Goal: Task Accomplishment & Management: Manage account settings

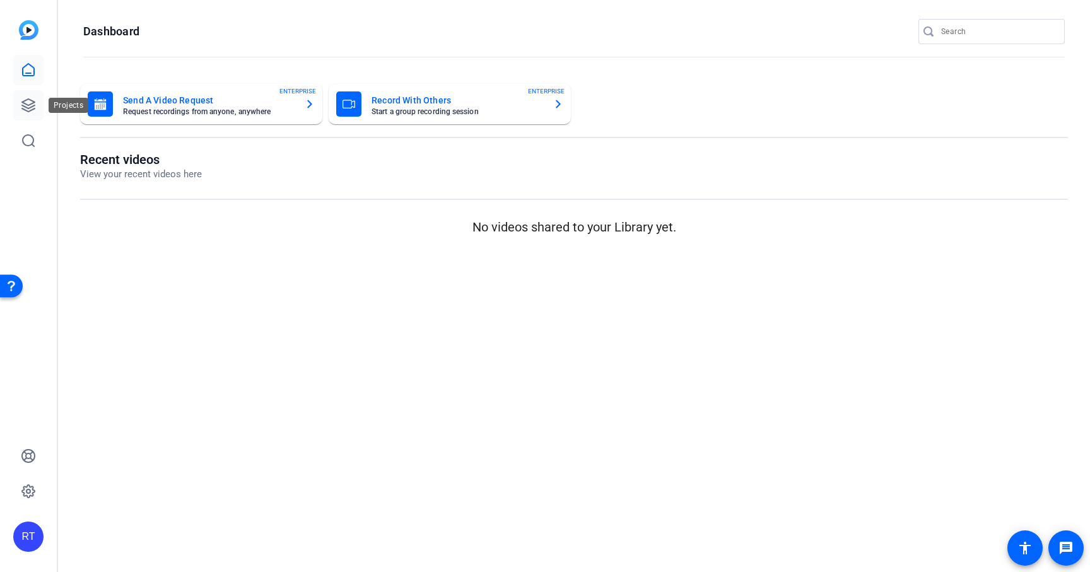
click at [24, 99] on icon at bounding box center [28, 105] width 15 height 15
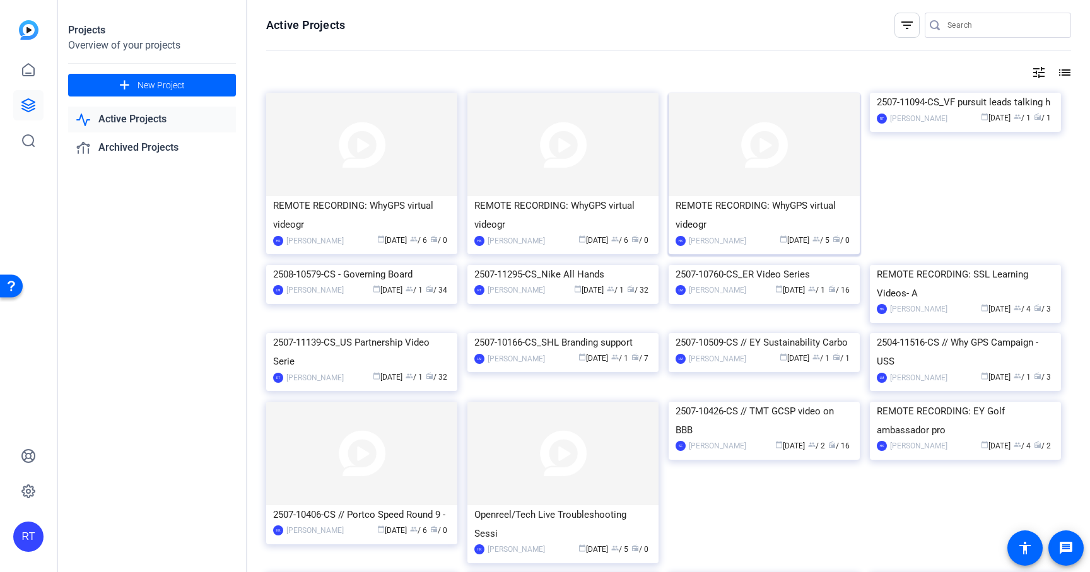
click at [724, 203] on div "REMOTE RECORDING: WhyGPS virtual videogr" at bounding box center [764, 215] width 177 height 38
click at [553, 207] on div "REMOTE RECORDING: WhyGPS virtual videogr" at bounding box center [563, 215] width 177 height 38
click at [356, 204] on div "REMOTE RECORDING: WhyGPS virtual videogr" at bounding box center [361, 215] width 177 height 38
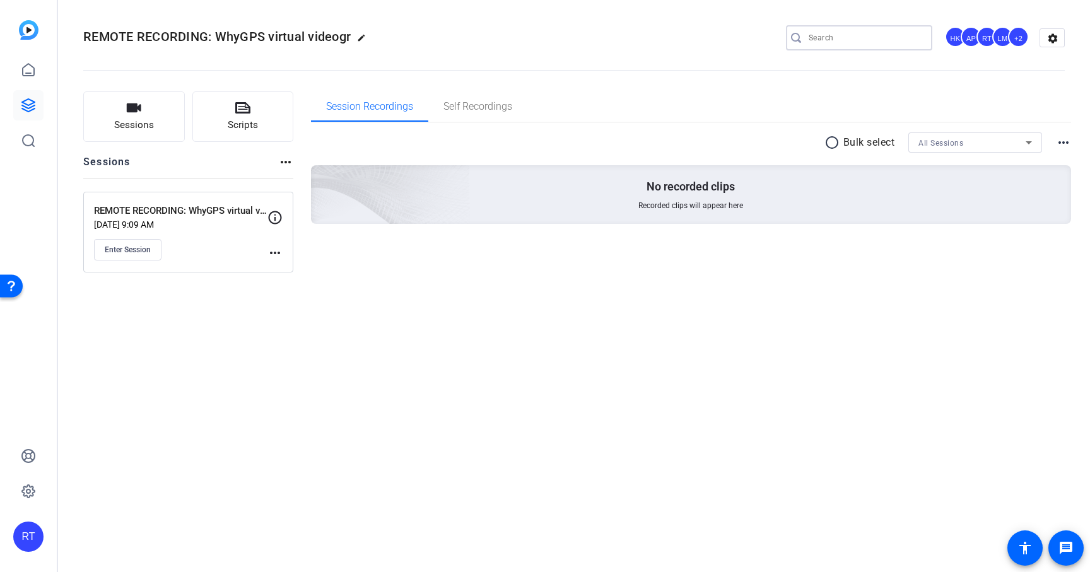
click at [840, 35] on input "Search" at bounding box center [866, 37] width 114 height 15
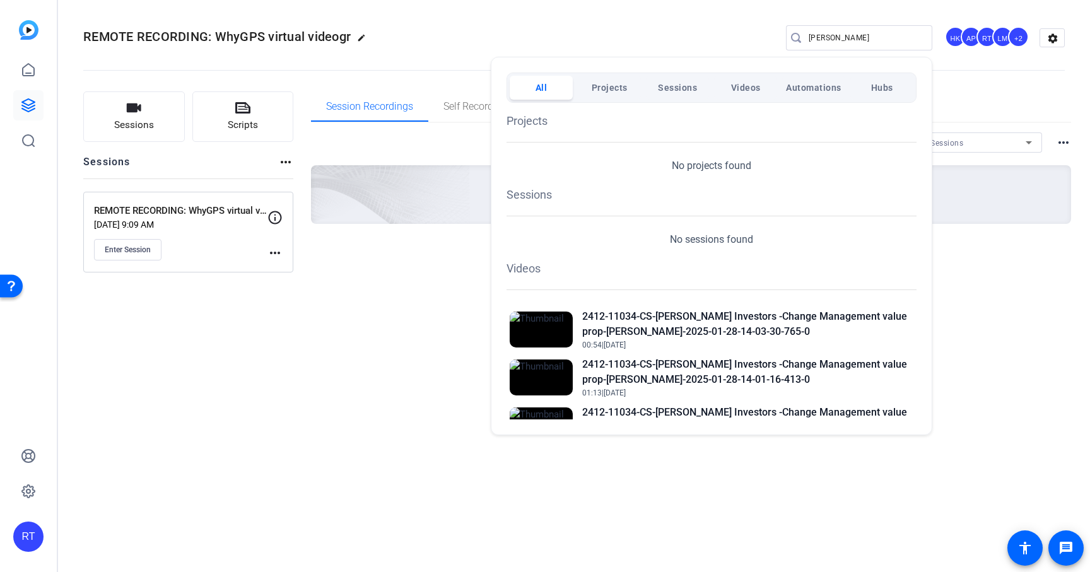
click at [411, 321] on div at bounding box center [545, 286] width 1090 height 572
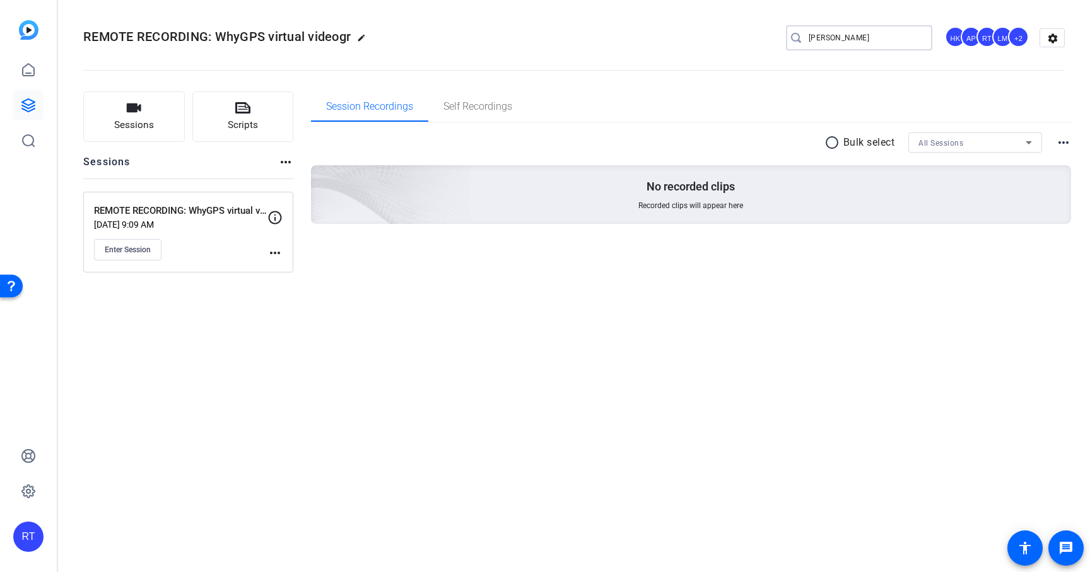
drag, startPoint x: 831, startPoint y: 33, endPoint x: 787, endPoint y: 36, distance: 44.3
click at [787, 36] on div "olivia" at bounding box center [854, 37] width 136 height 25
type input "Ck3e"
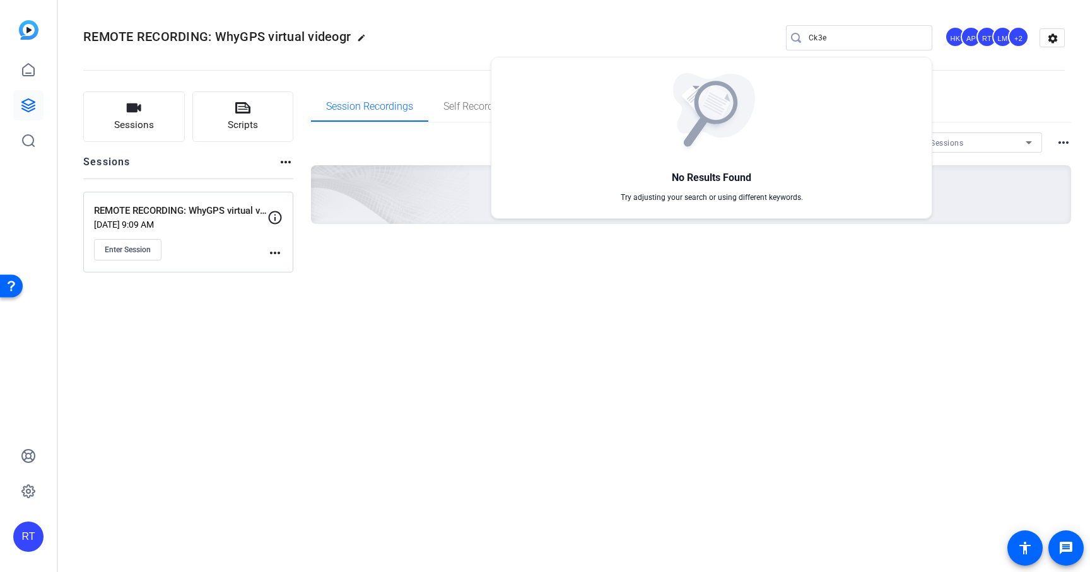
drag, startPoint x: 855, startPoint y: 38, endPoint x: 793, endPoint y: 38, distance: 62.5
click at [793, 38] on div at bounding box center [545, 286] width 1090 height 572
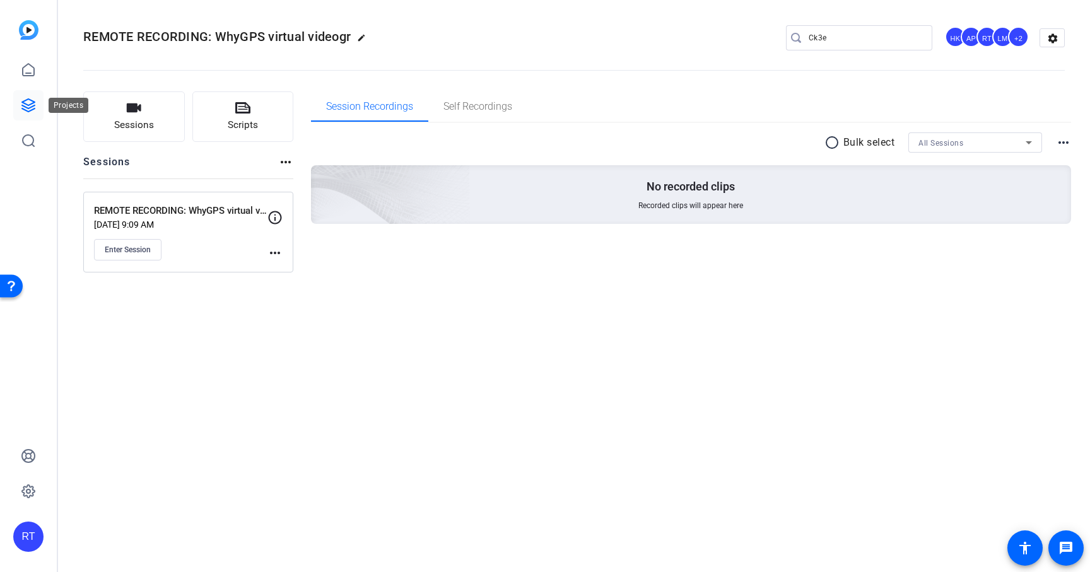
click at [27, 103] on icon at bounding box center [28, 105] width 15 height 15
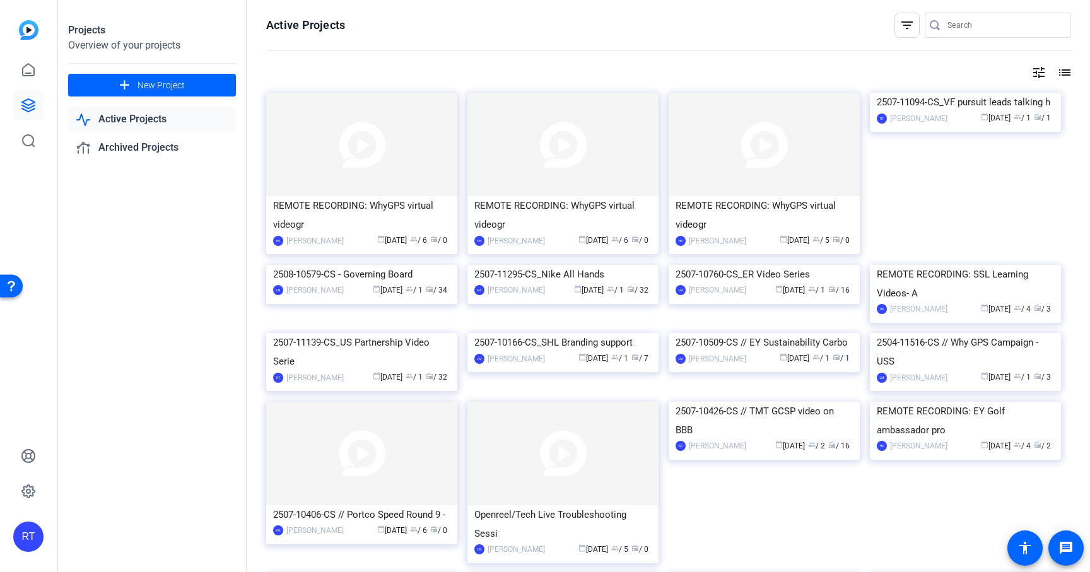
click at [951, 24] on input "Search" at bounding box center [1005, 25] width 114 height 15
type input "whygps"
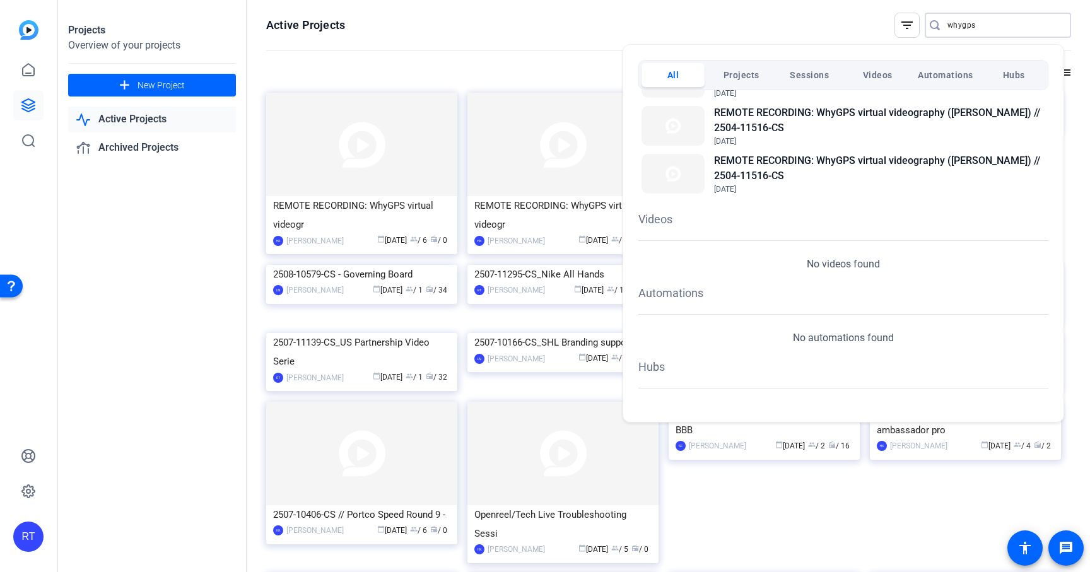
scroll to position [278, 0]
click at [815, 158] on h2 "REMOTE RECORDING: WhyGPS virtual videography ([PERSON_NAME]) // 2504-11516-CS" at bounding box center [879, 166] width 331 height 30
click at [433, 218] on div at bounding box center [545, 286] width 1090 height 572
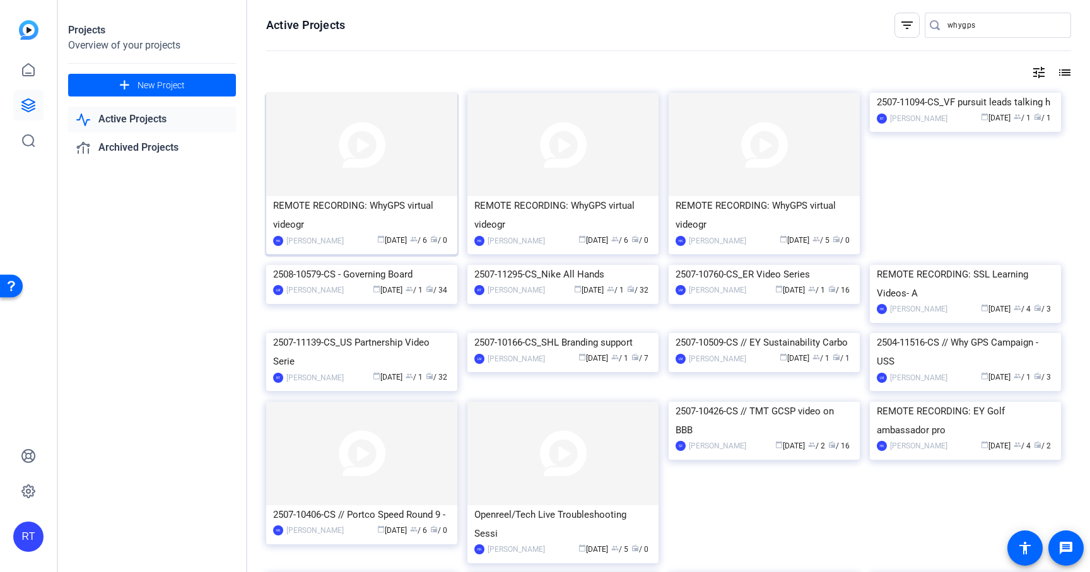
click at [418, 204] on div "REMOTE RECORDING: WhyGPS virtual videogr" at bounding box center [361, 215] width 177 height 38
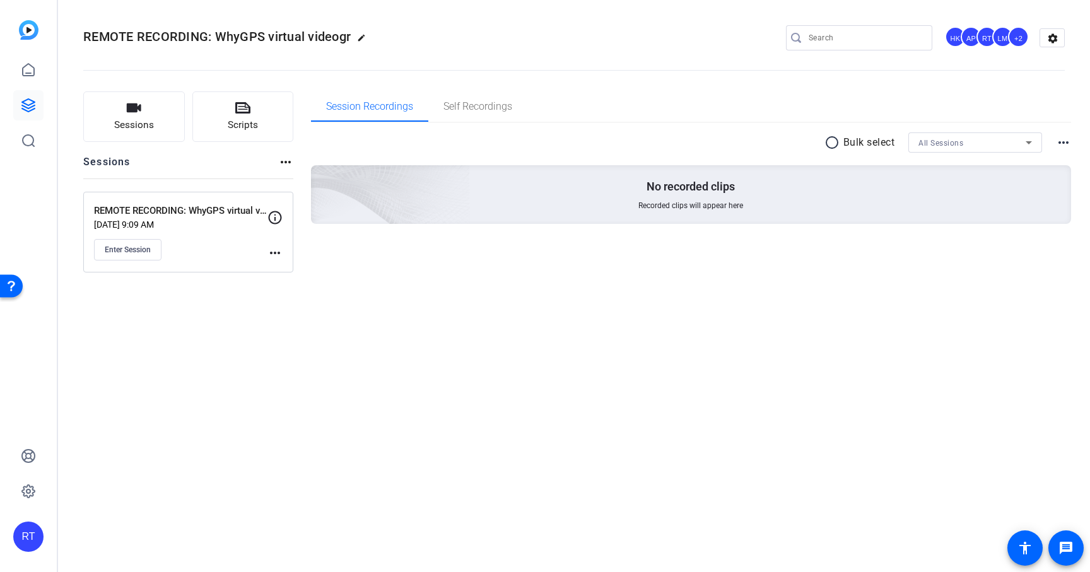
click at [278, 251] on mat-icon "more_horiz" at bounding box center [275, 252] width 15 height 15
click at [293, 271] on span "Edit Session" at bounding box center [306, 271] width 57 height 15
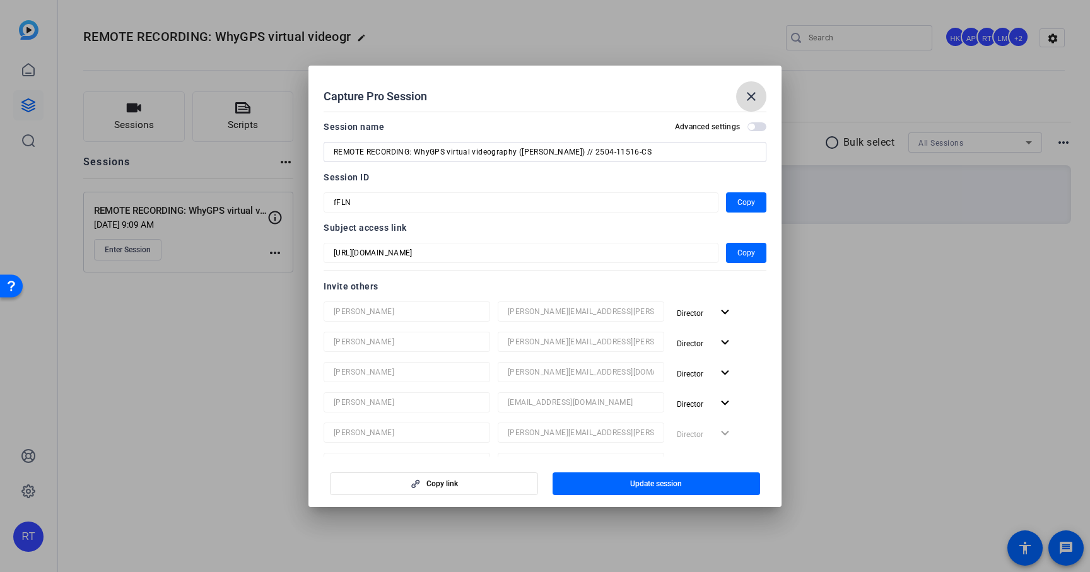
click at [753, 95] on mat-icon "close" at bounding box center [751, 96] width 15 height 15
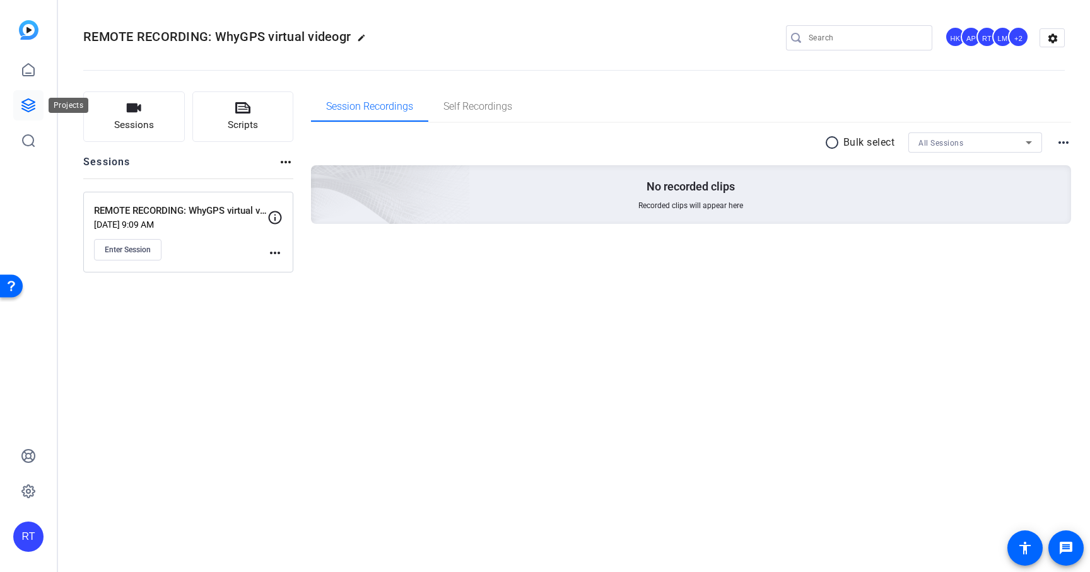
click at [24, 109] on icon at bounding box center [28, 105] width 13 height 13
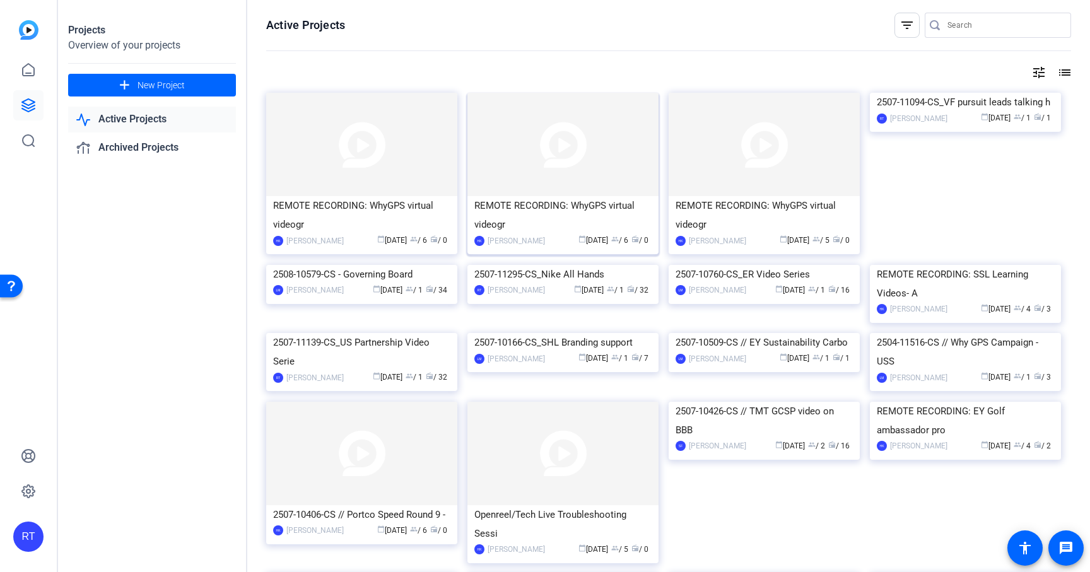
click at [533, 202] on div "REMOTE RECORDING: WhyGPS virtual videogr" at bounding box center [563, 215] width 177 height 38
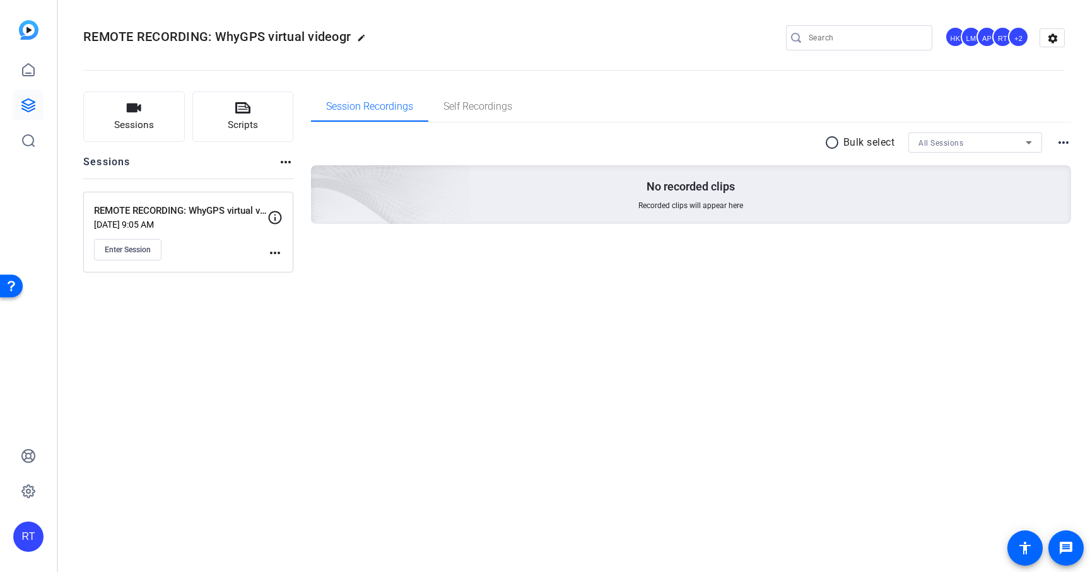
click at [273, 250] on mat-icon "more_horiz" at bounding box center [275, 252] width 15 height 15
click at [294, 270] on span "Edit Session" at bounding box center [306, 271] width 57 height 15
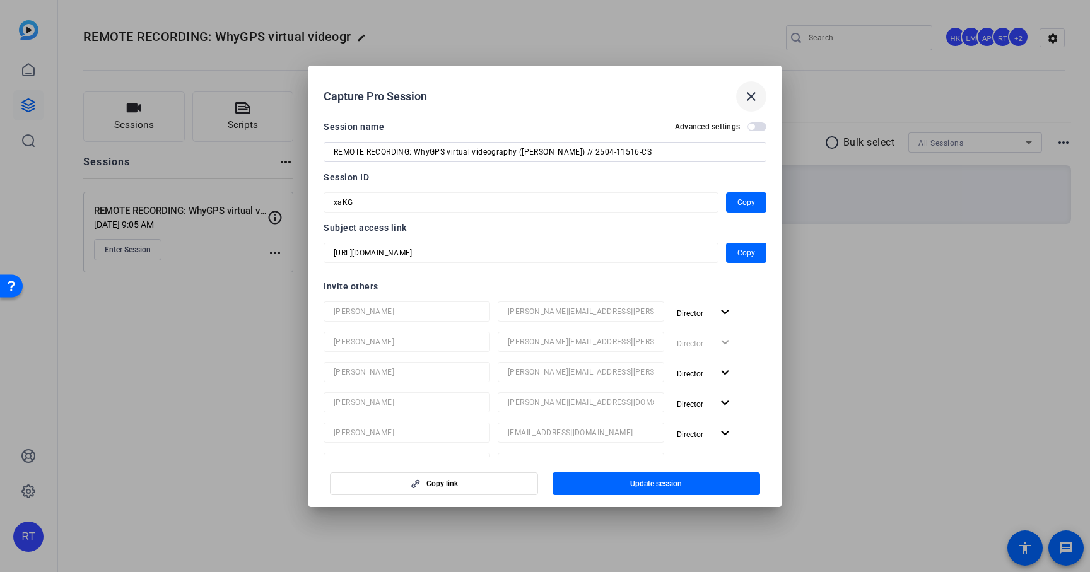
drag, startPoint x: 750, startPoint y: 90, endPoint x: 738, endPoint y: 91, distance: 12.1
click at [750, 90] on mat-icon "close" at bounding box center [751, 96] width 15 height 15
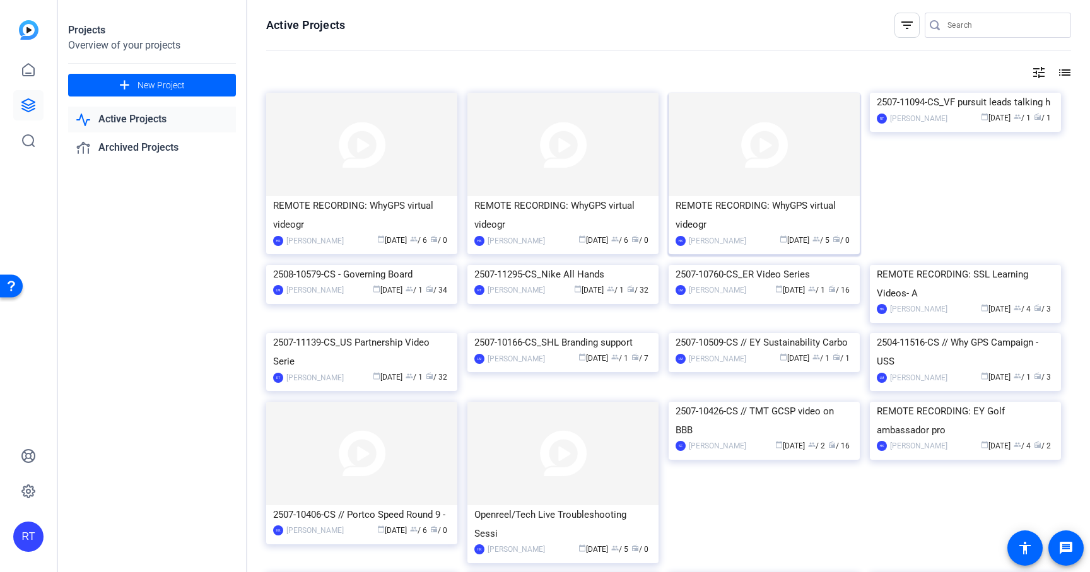
click at [709, 203] on div "REMOTE RECORDING: WhyGPS virtual videogr" at bounding box center [764, 215] width 177 height 38
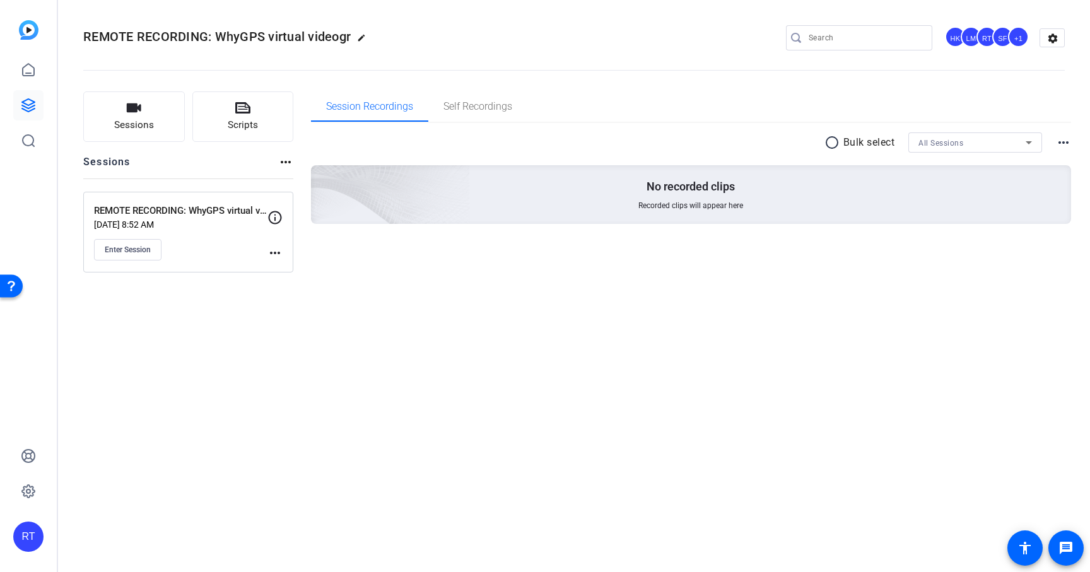
click at [274, 252] on mat-icon "more_horiz" at bounding box center [275, 252] width 15 height 15
click at [288, 278] on span "Edit Session" at bounding box center [306, 271] width 57 height 15
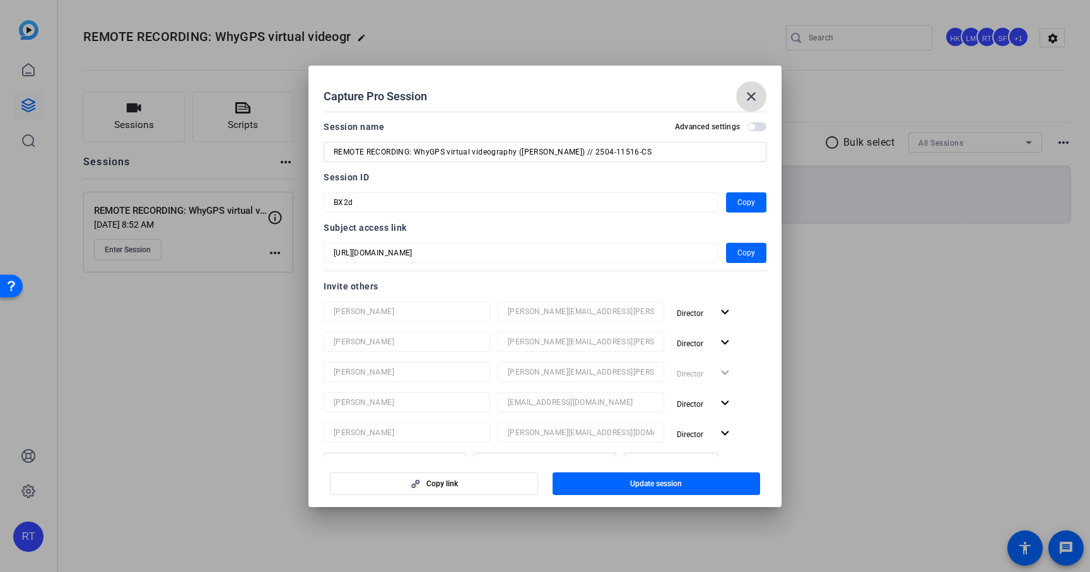
click at [755, 93] on mat-icon "close" at bounding box center [751, 96] width 15 height 15
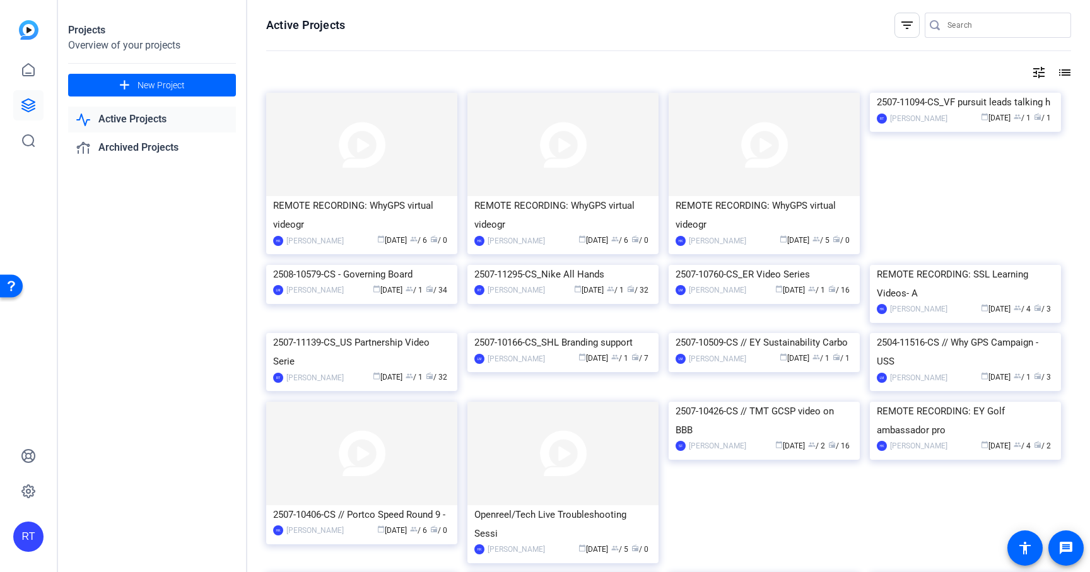
click at [962, 27] on input "Search" at bounding box center [1005, 25] width 114 height 15
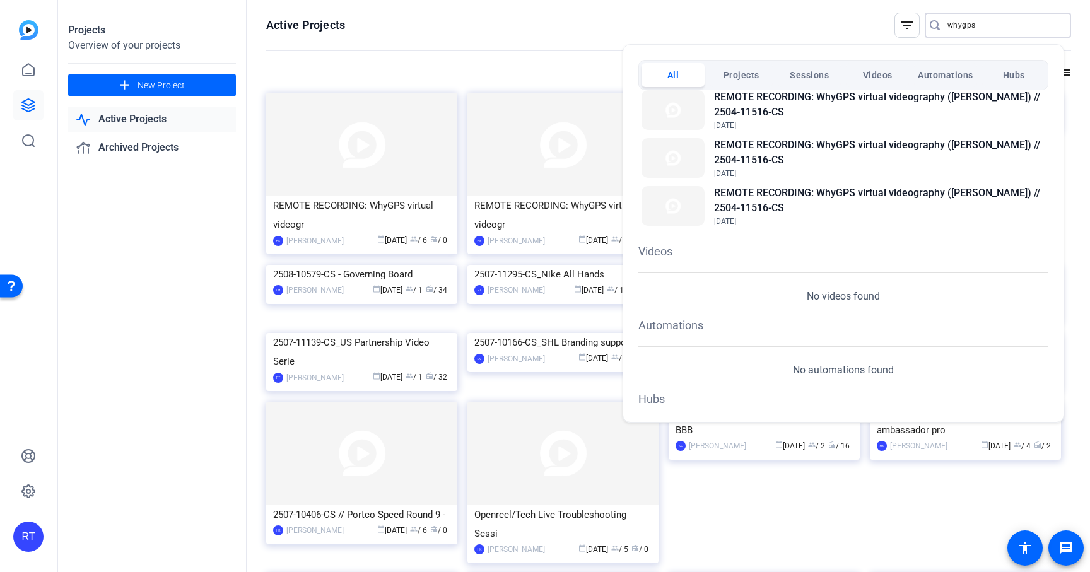
scroll to position [243, 0]
drag, startPoint x: 983, startPoint y: 25, endPoint x: 936, endPoint y: 24, distance: 47.3
click at [912, 25] on div at bounding box center [545, 286] width 1090 height 572
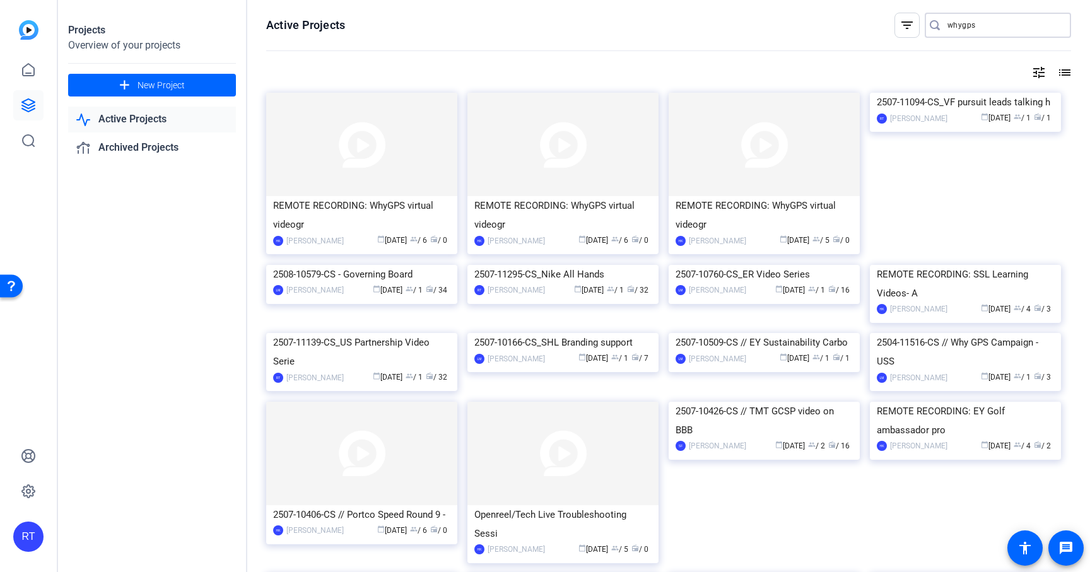
click at [956, 25] on input "whygps" at bounding box center [1005, 25] width 114 height 15
paste input "2504-11516-CS"
type input "2504-11516-CS"
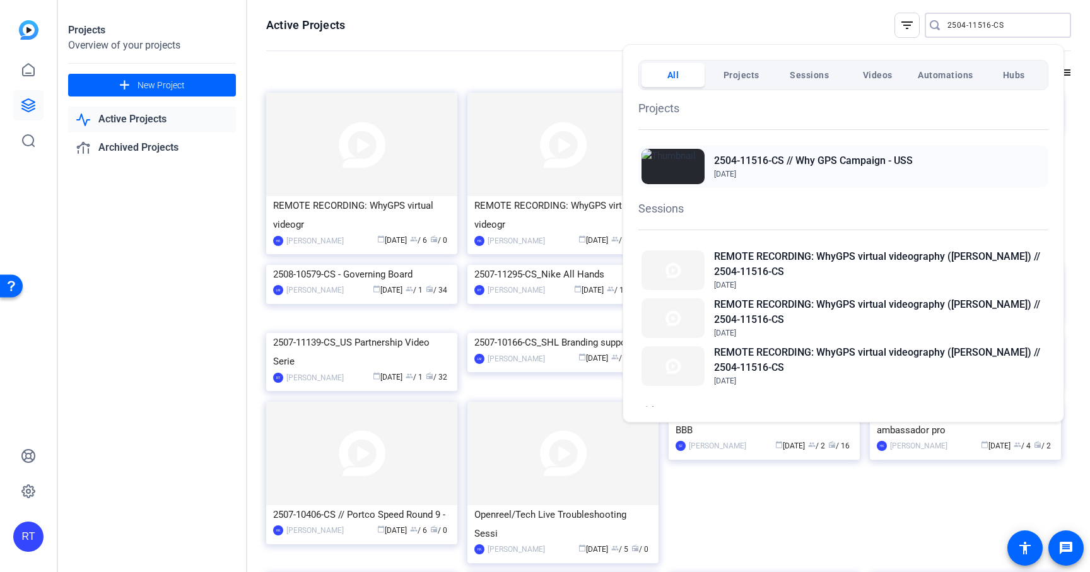
click at [848, 159] on h2 "2504-11516-CS // Why GPS Campaign - USS" at bounding box center [813, 160] width 199 height 15
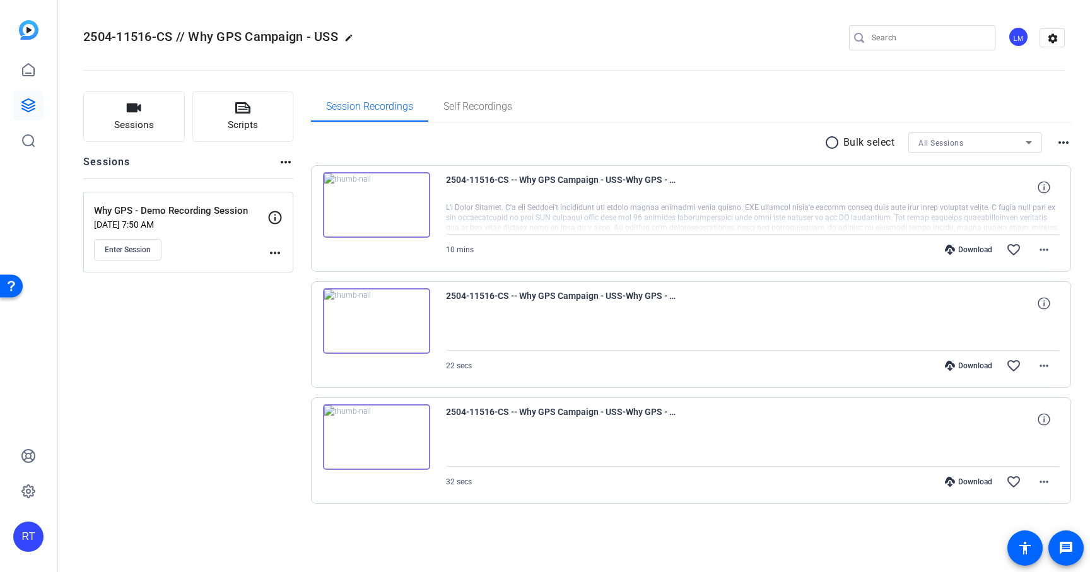
click at [269, 252] on mat-icon "more_horiz" at bounding box center [275, 252] width 15 height 15
click at [280, 268] on span "Edit Session" at bounding box center [306, 271] width 57 height 15
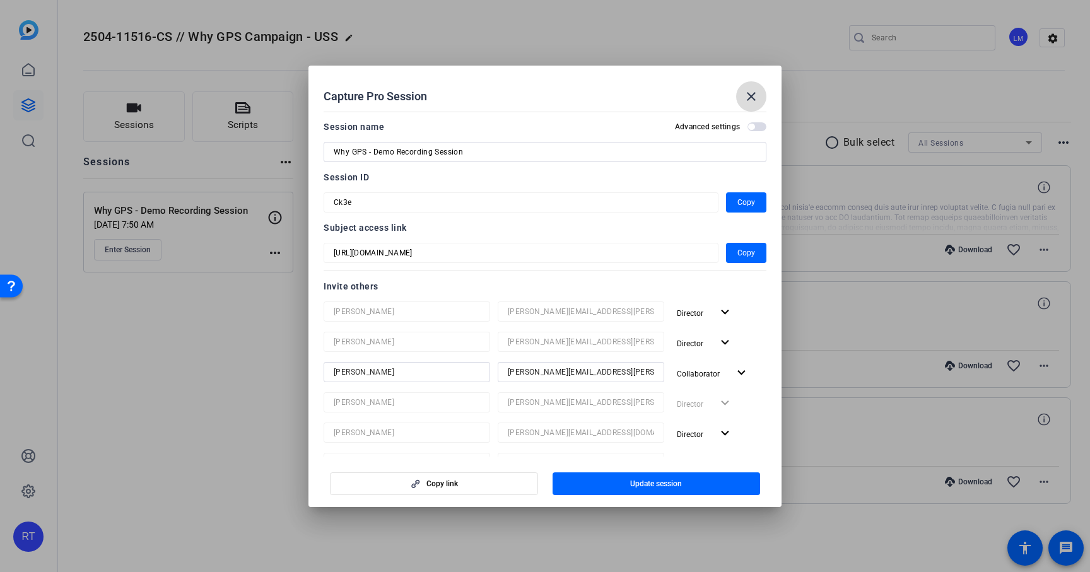
click at [753, 93] on mat-icon "close" at bounding box center [751, 96] width 15 height 15
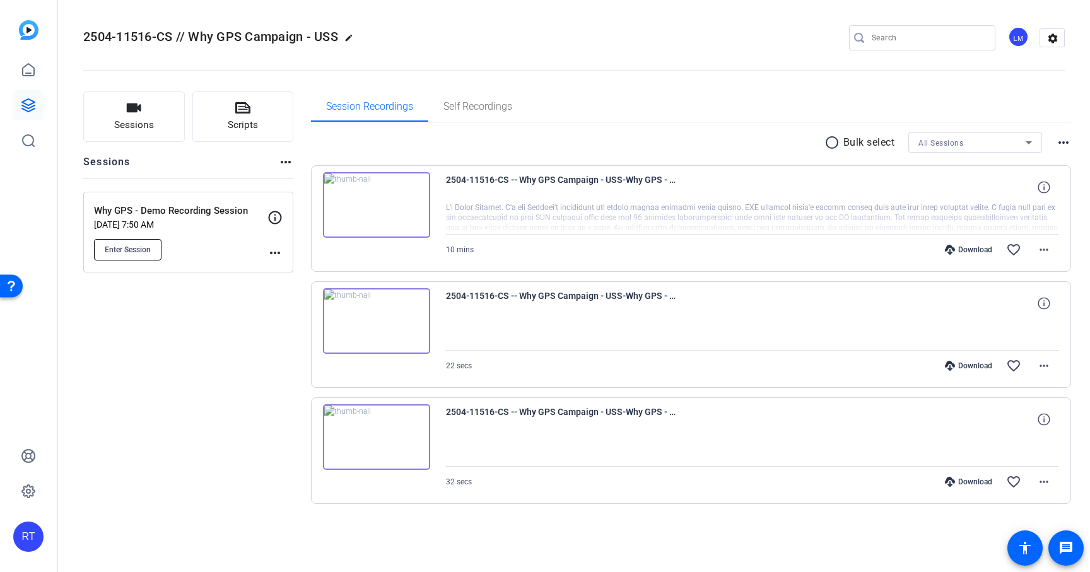
click at [127, 247] on span "Enter Session" at bounding box center [128, 250] width 46 height 10
click at [281, 254] on mat-icon "more_horiz" at bounding box center [275, 252] width 15 height 15
click at [285, 271] on span "Edit Session" at bounding box center [306, 271] width 57 height 15
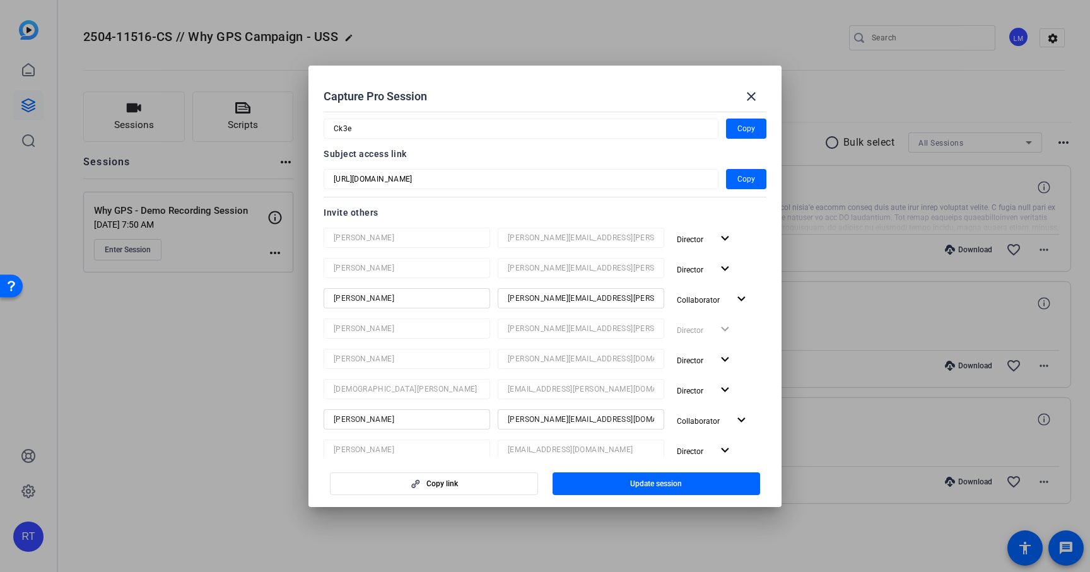
scroll to position [2, 0]
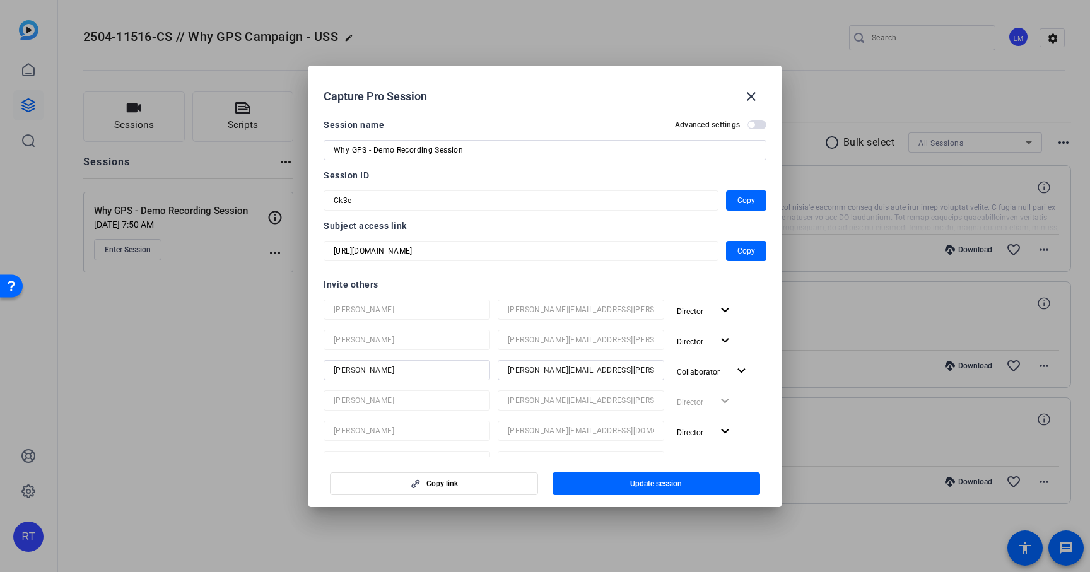
click at [1027, 63] on div at bounding box center [545, 286] width 1090 height 572
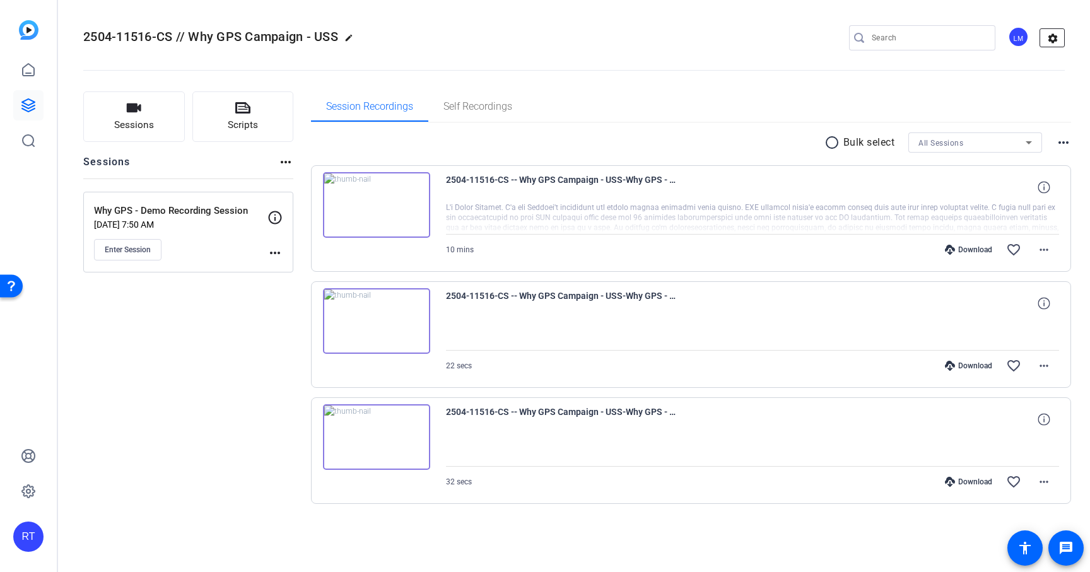
click at [1060, 35] on mat-icon "settings" at bounding box center [1053, 38] width 25 height 19
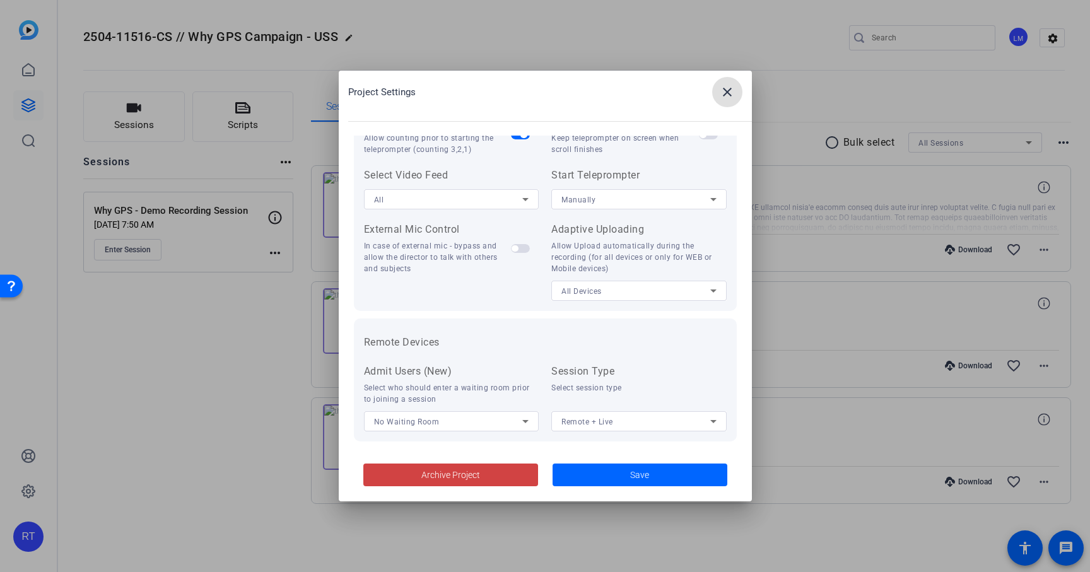
scroll to position [261, 0]
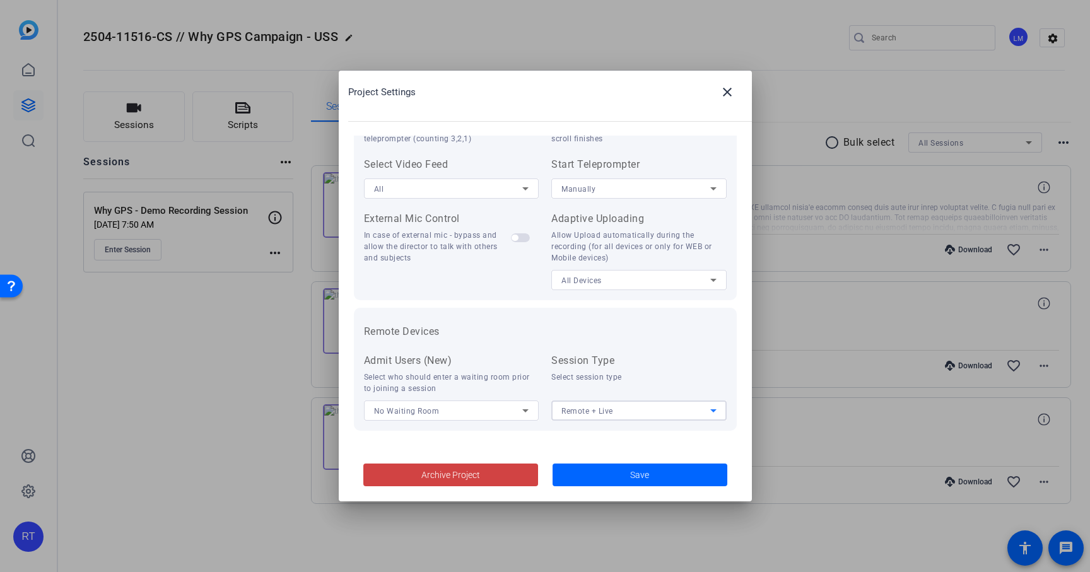
click at [588, 411] on span "Remote + Live" at bounding box center [588, 411] width 52 height 9
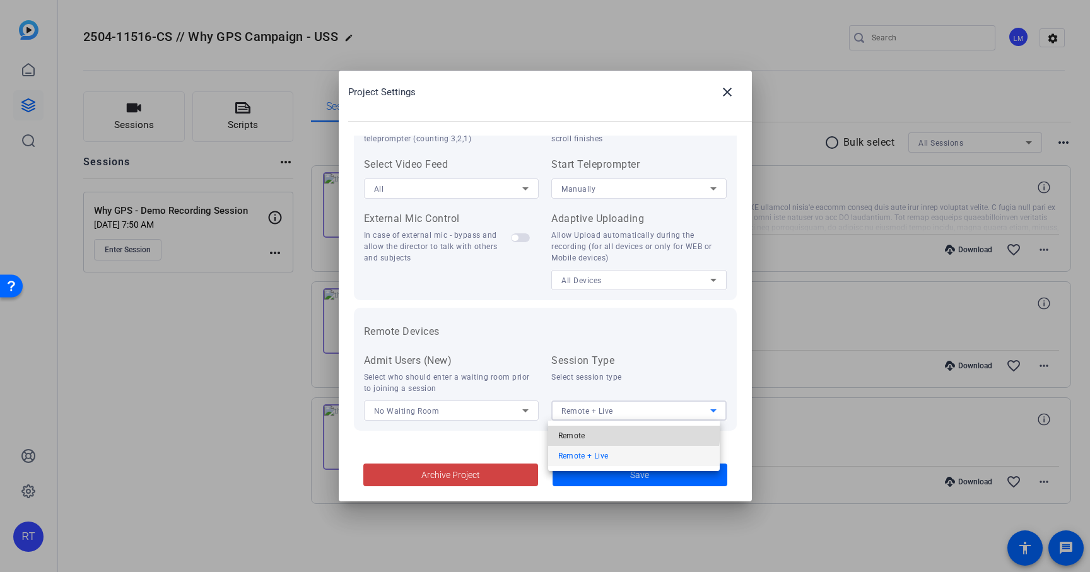
click at [576, 428] on span "Remote" at bounding box center [571, 435] width 27 height 15
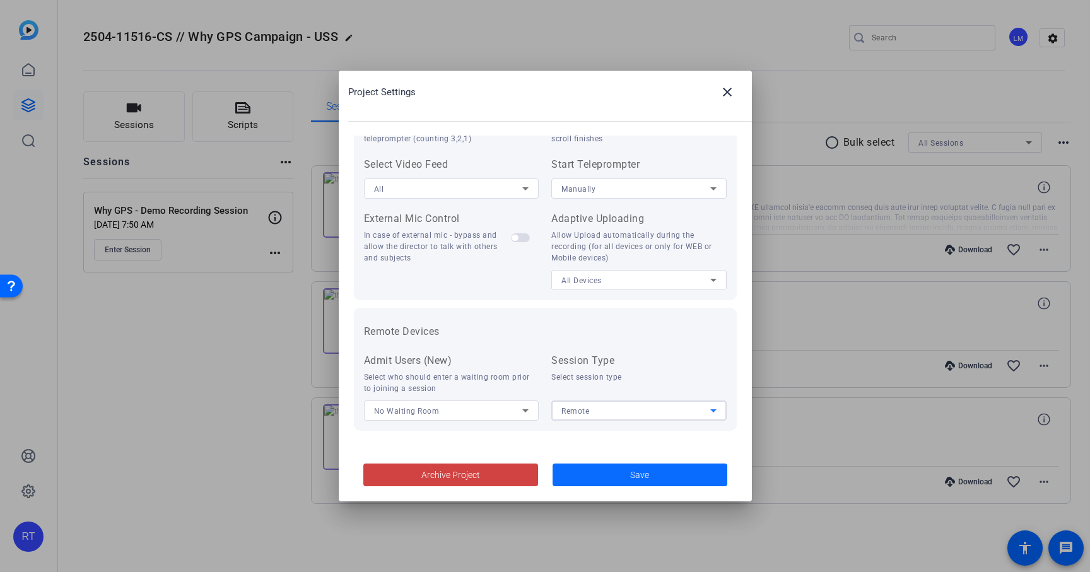
click at [623, 475] on span at bounding box center [640, 475] width 175 height 30
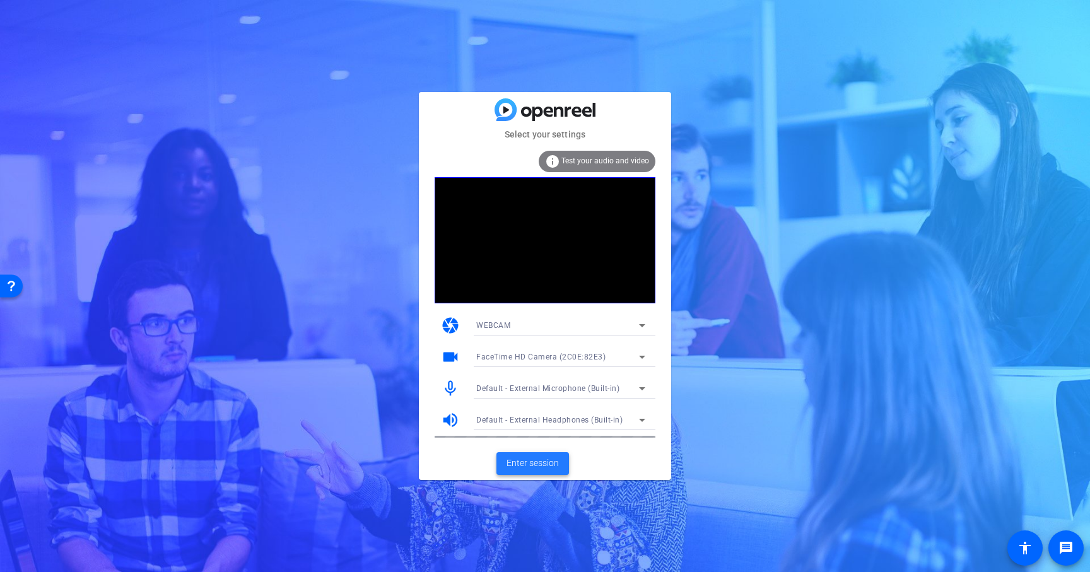
click at [540, 460] on span "Enter session" at bounding box center [533, 463] width 52 height 13
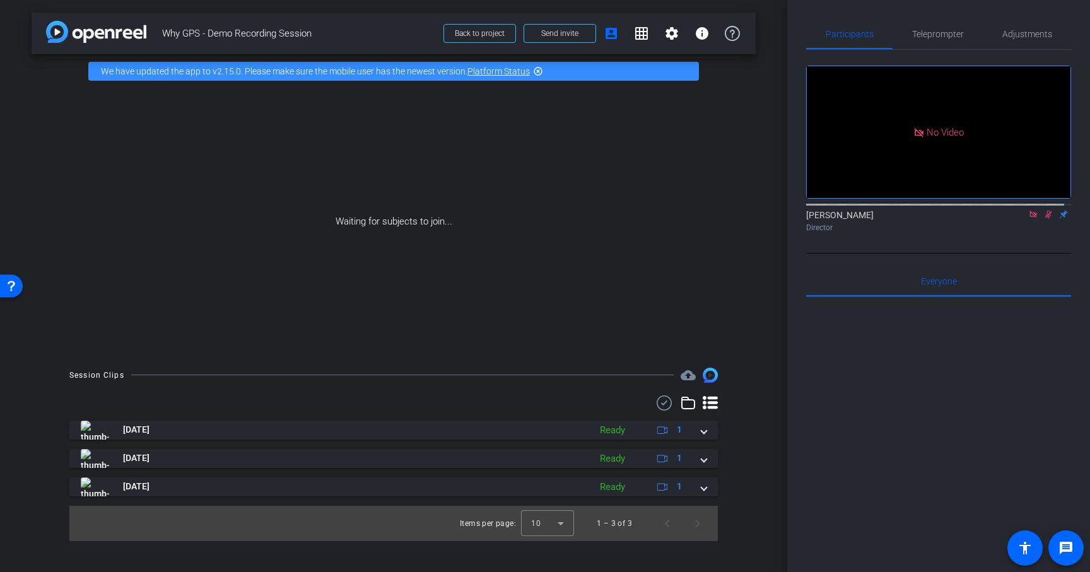
click at [1046, 219] on icon at bounding box center [1049, 215] width 7 height 8
click at [704, 34] on mat-icon "info" at bounding box center [702, 33] width 15 height 15
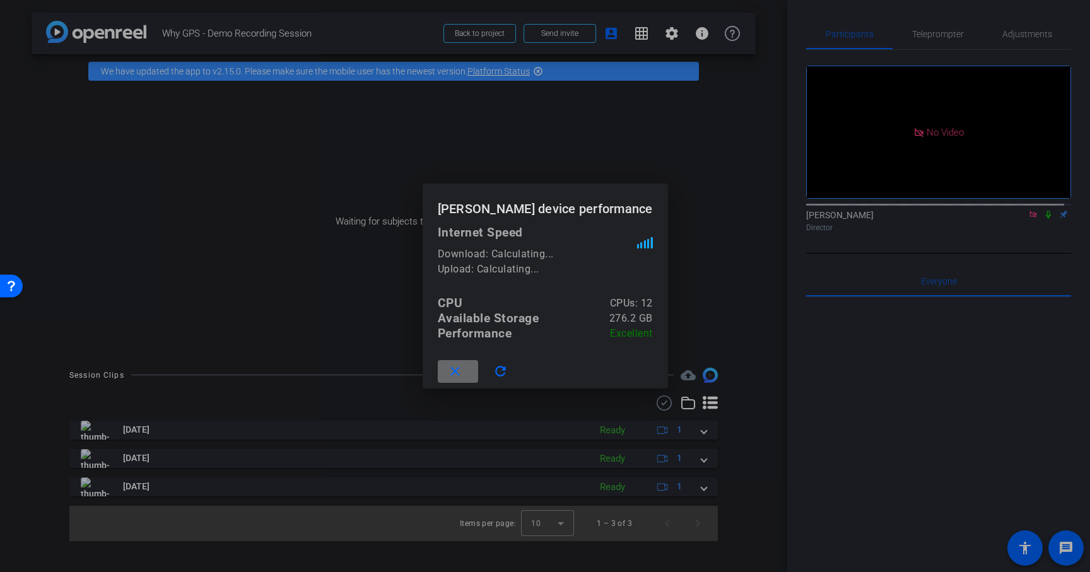
click at [463, 370] on mat-icon "close" at bounding box center [455, 372] width 16 height 16
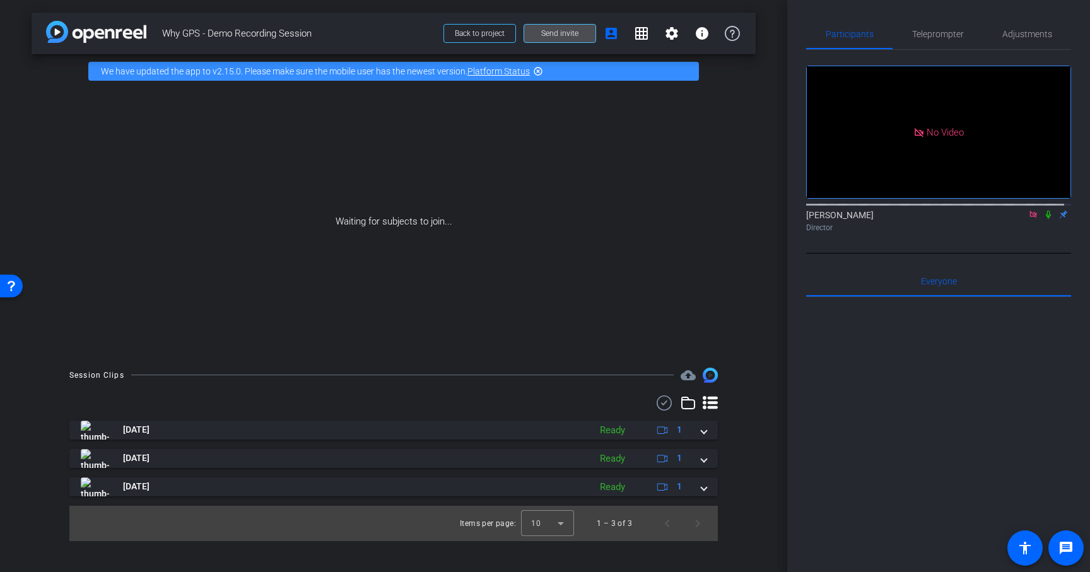
click at [560, 35] on span "Send invite" at bounding box center [559, 33] width 37 height 10
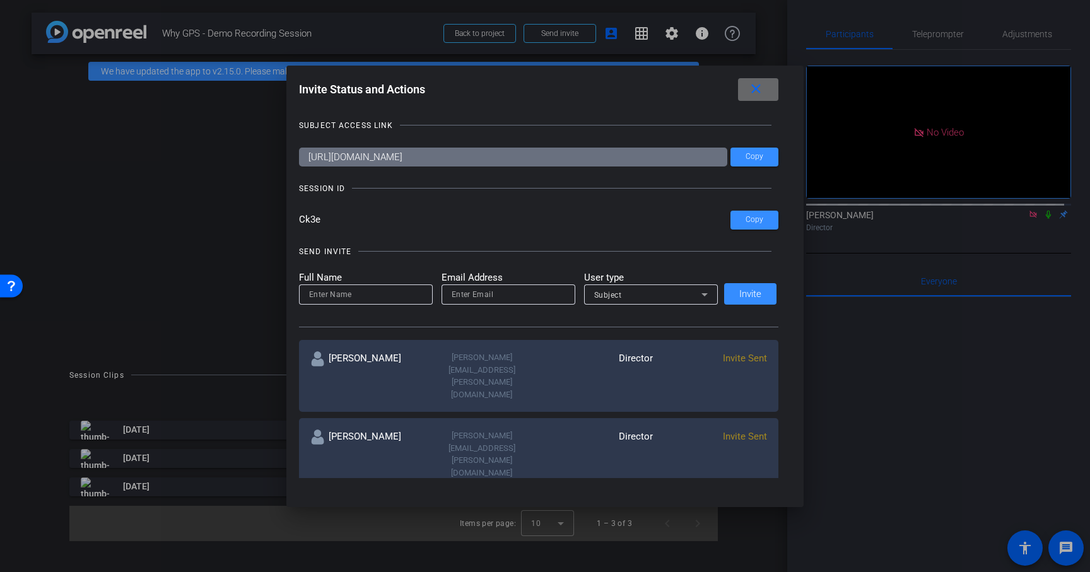
drag, startPoint x: 775, startPoint y: 96, endPoint x: 768, endPoint y: 93, distance: 7.4
click at [775, 96] on span at bounding box center [758, 89] width 40 height 30
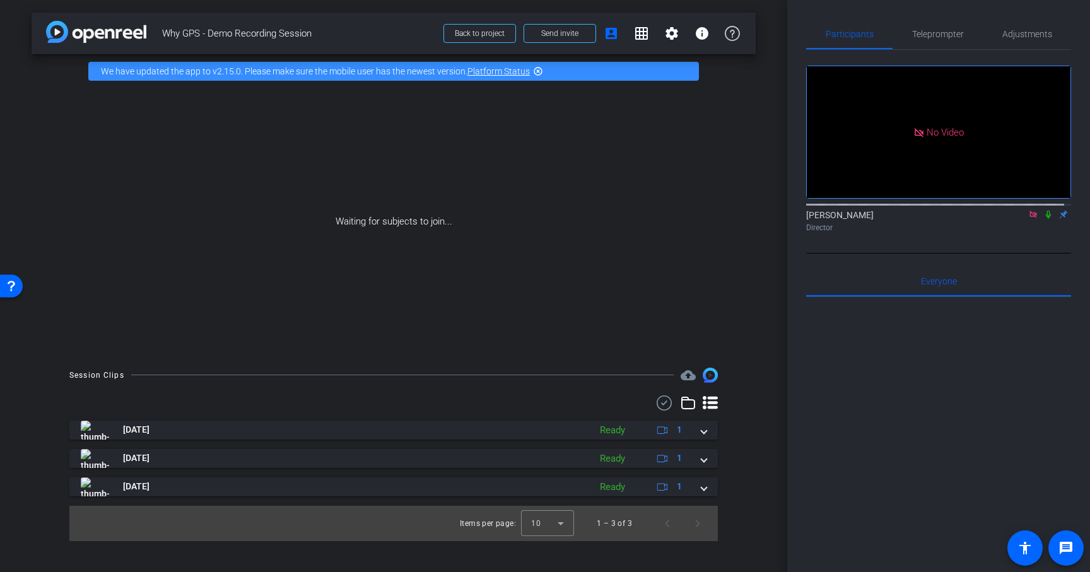
click at [1029, 219] on icon at bounding box center [1034, 214] width 10 height 9
click at [1013, 219] on icon at bounding box center [1018, 214] width 10 height 9
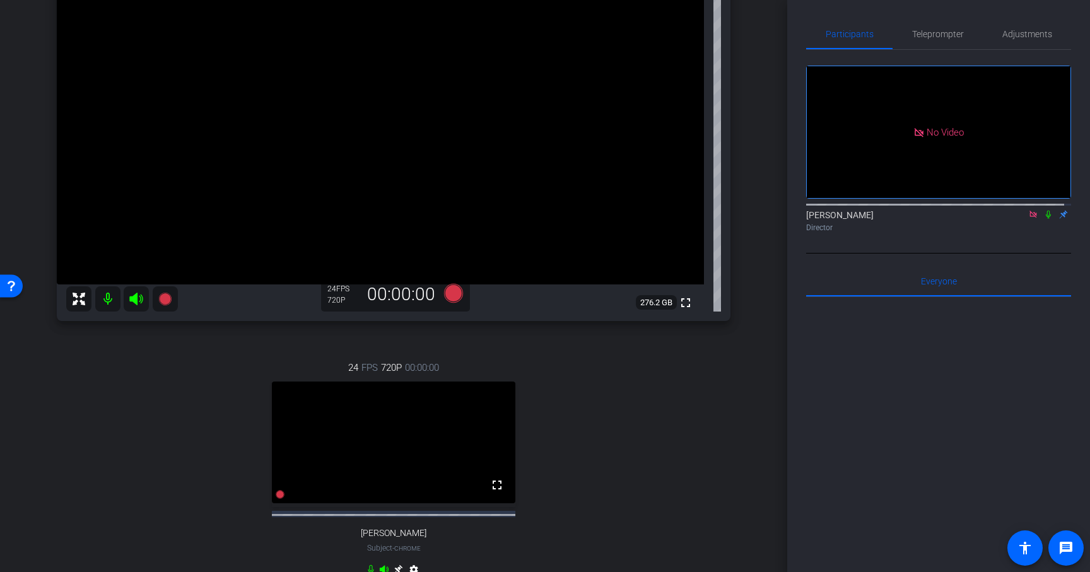
scroll to position [168, 0]
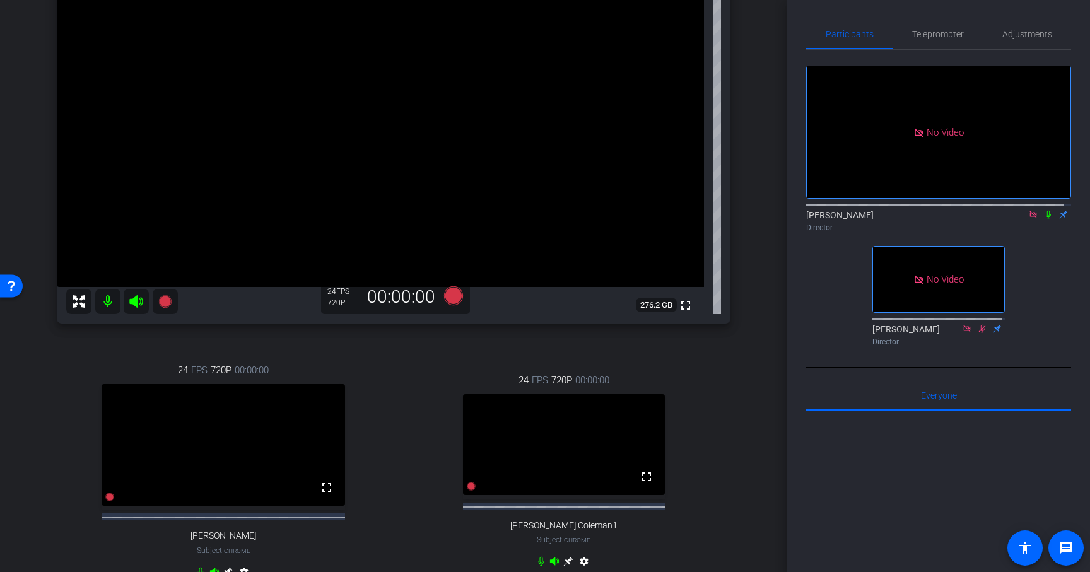
click at [1029, 219] on icon at bounding box center [1034, 214] width 10 height 9
click at [1013, 219] on icon at bounding box center [1018, 214] width 10 height 9
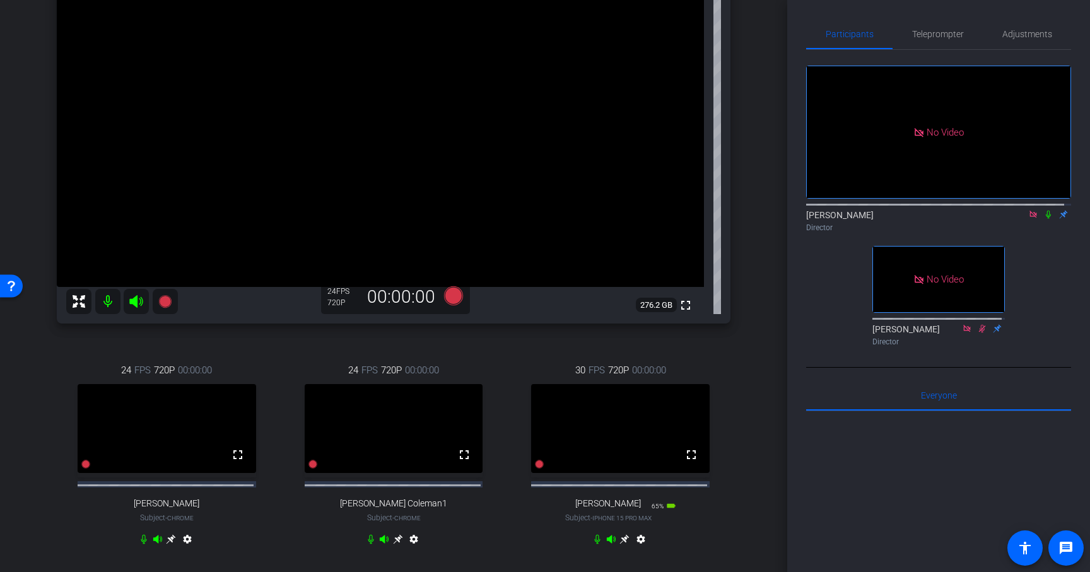
click at [176, 545] on icon at bounding box center [171, 539] width 9 height 9
click at [1011, 34] on span "Adjustments" at bounding box center [1028, 34] width 50 height 9
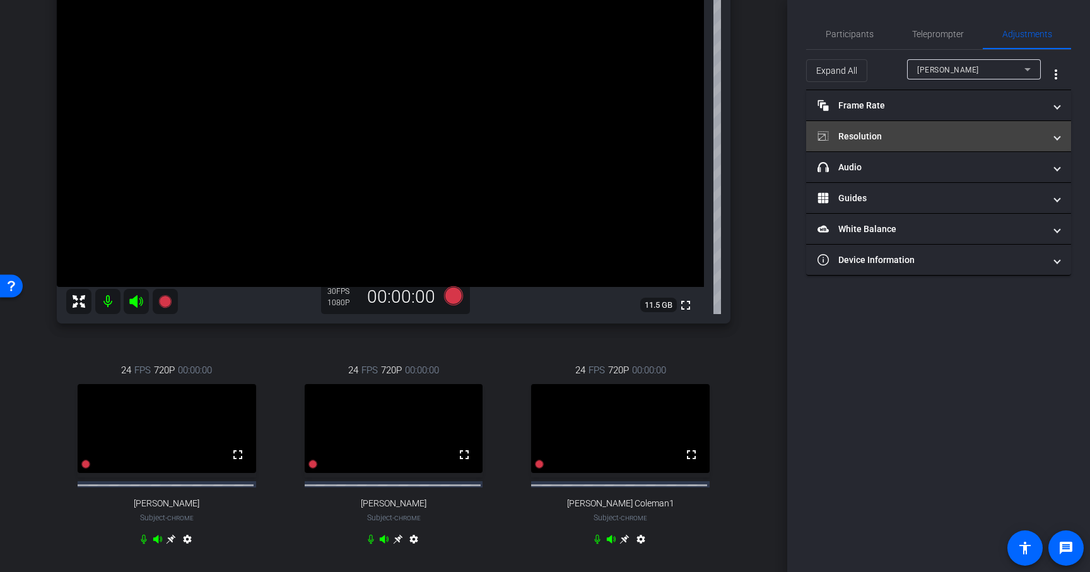
click at [912, 133] on mat-panel-title "Resolution" at bounding box center [931, 136] width 227 height 13
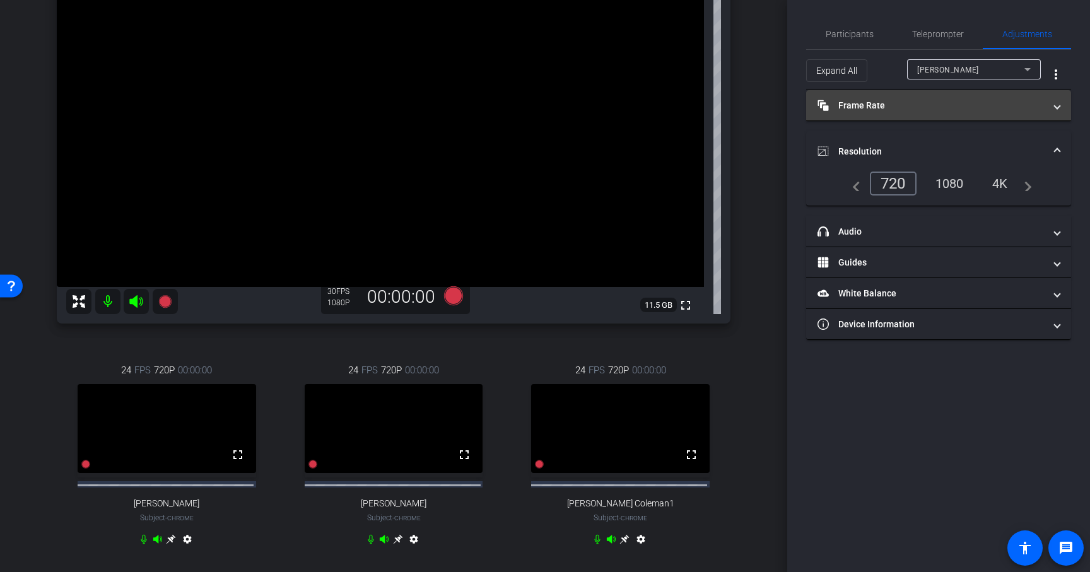
click at [911, 110] on mat-panel-title "Frame Rate Frame Rate" at bounding box center [931, 105] width 227 height 13
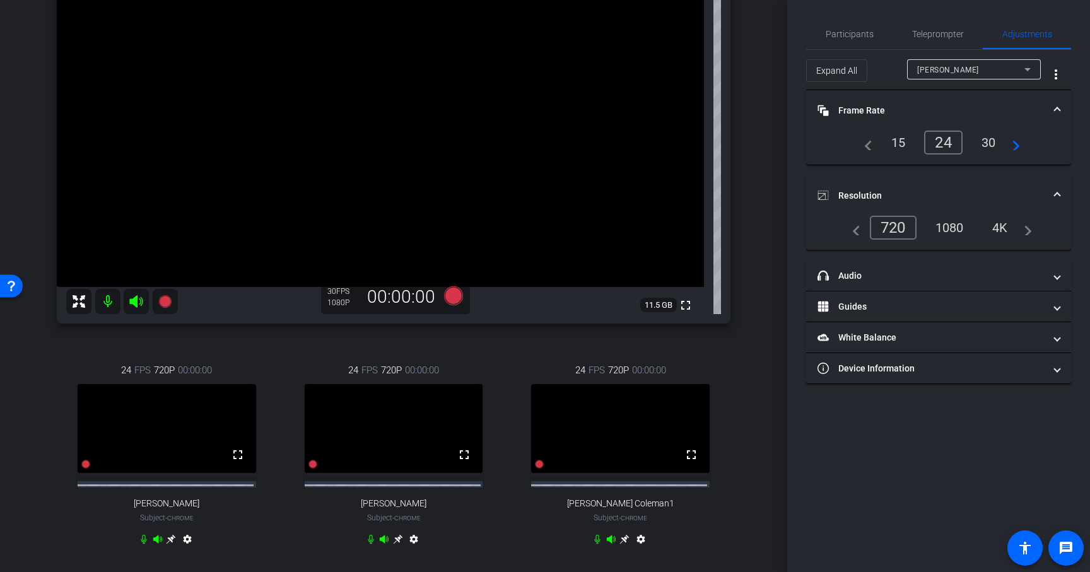
click at [953, 67] on span "Andrew Penziner" at bounding box center [949, 70] width 62 height 9
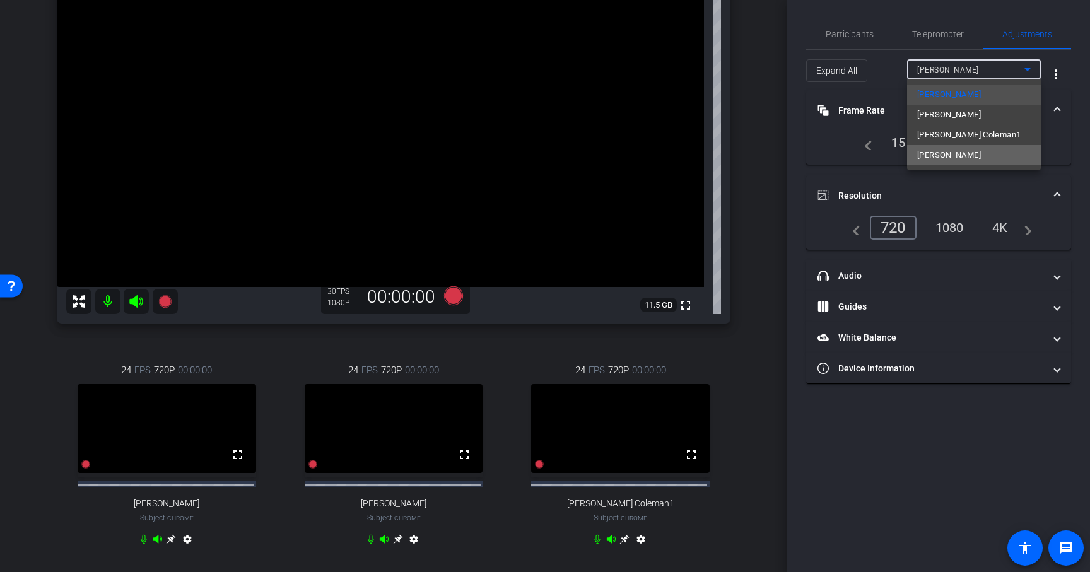
click at [937, 156] on span "olivia" at bounding box center [950, 155] width 64 height 15
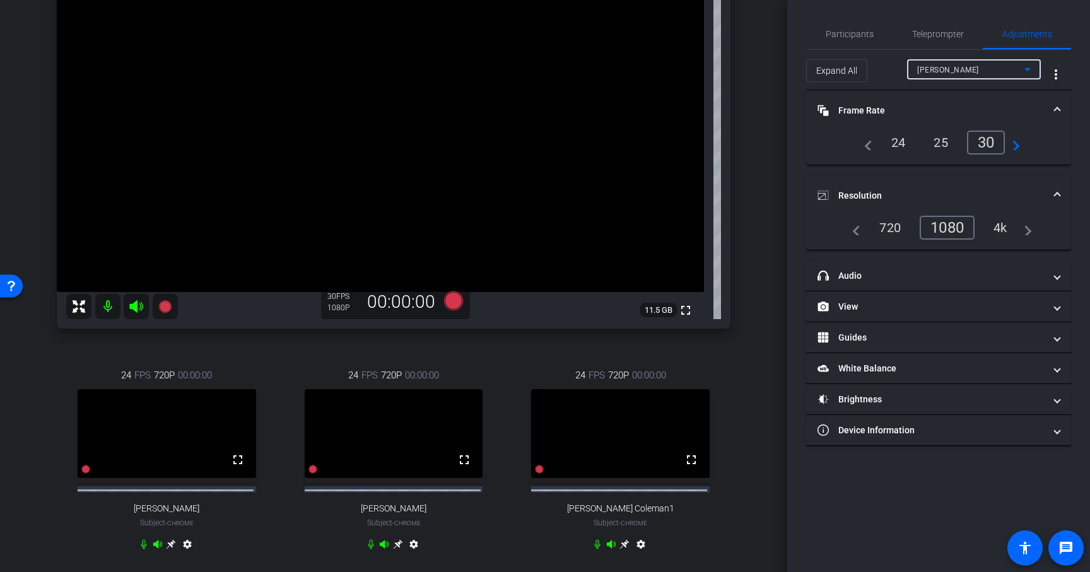
scroll to position [160, 0]
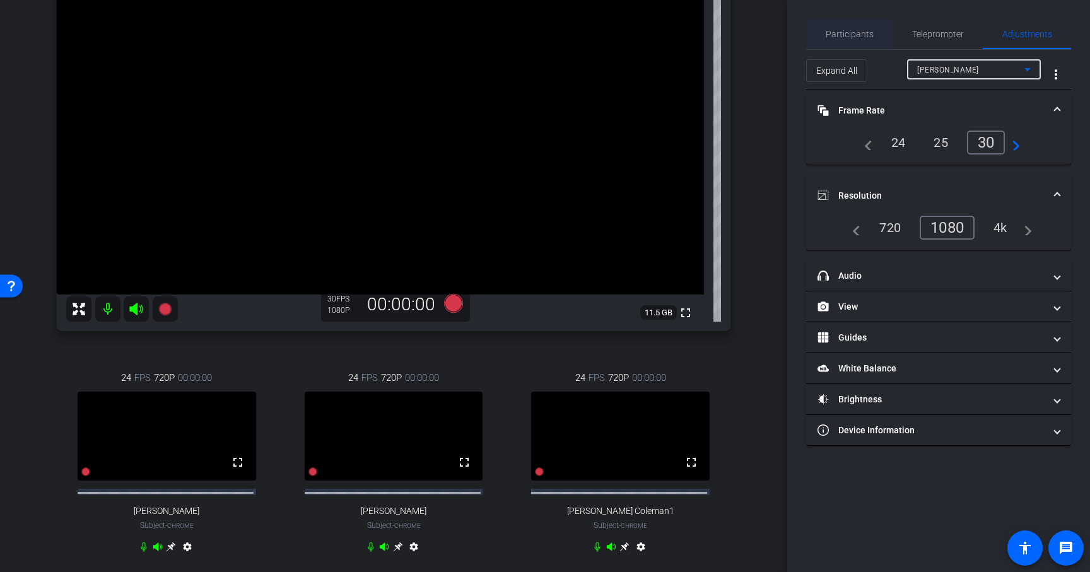
click at [847, 30] on span "Participants" at bounding box center [850, 34] width 48 height 9
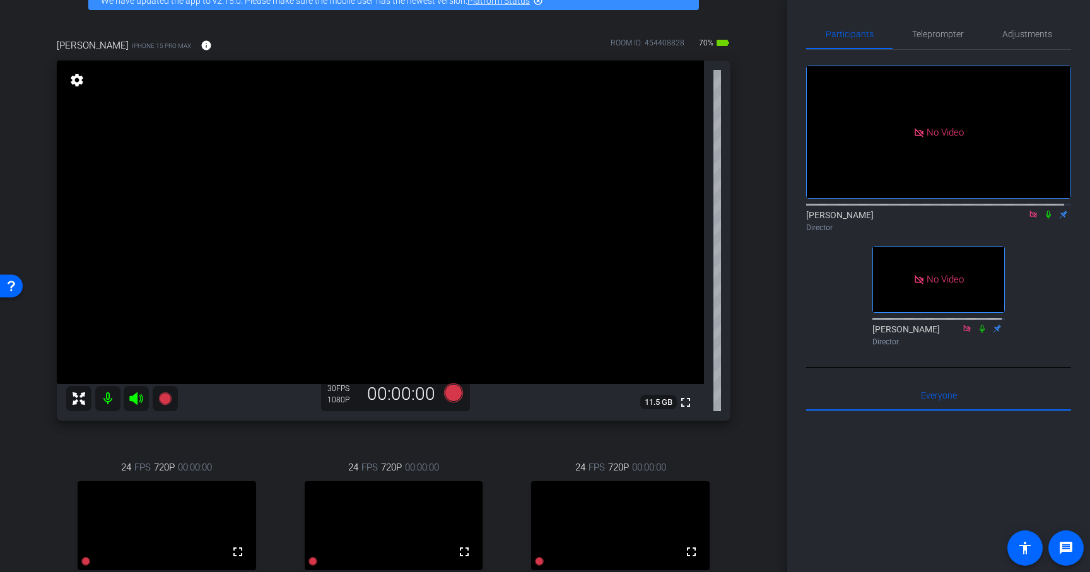
scroll to position [70, 0]
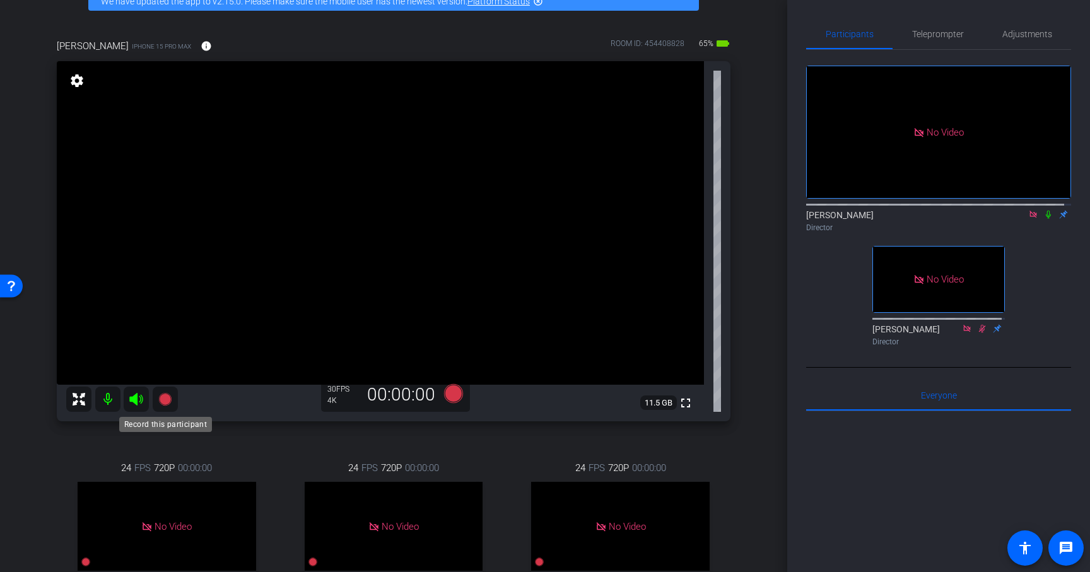
click at [163, 400] on icon at bounding box center [164, 399] width 13 height 13
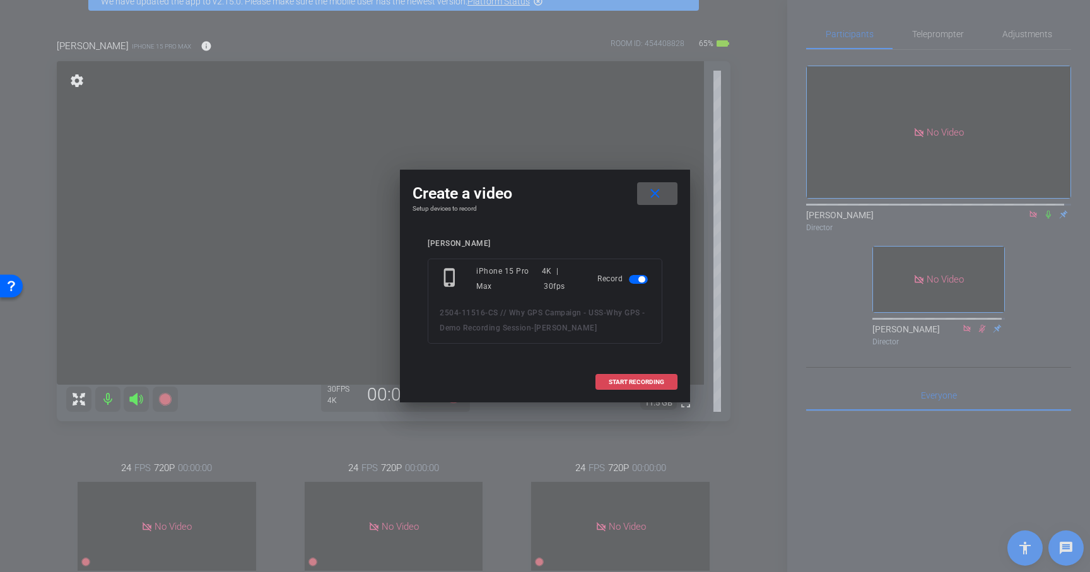
click at [637, 381] on span "START RECORDING" at bounding box center [637, 382] width 56 height 6
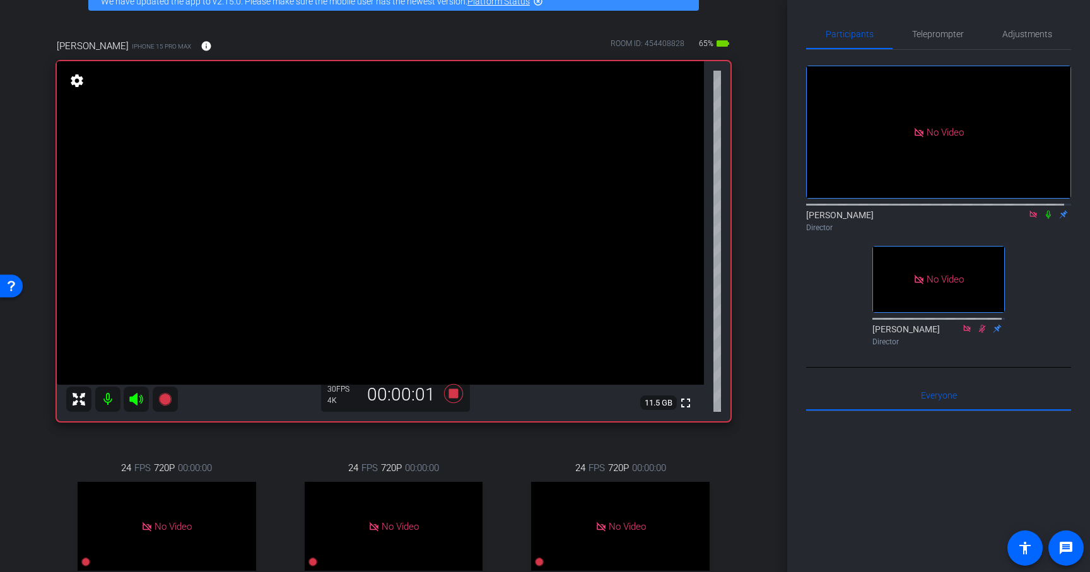
click at [1044, 210] on icon at bounding box center [1049, 214] width 10 height 9
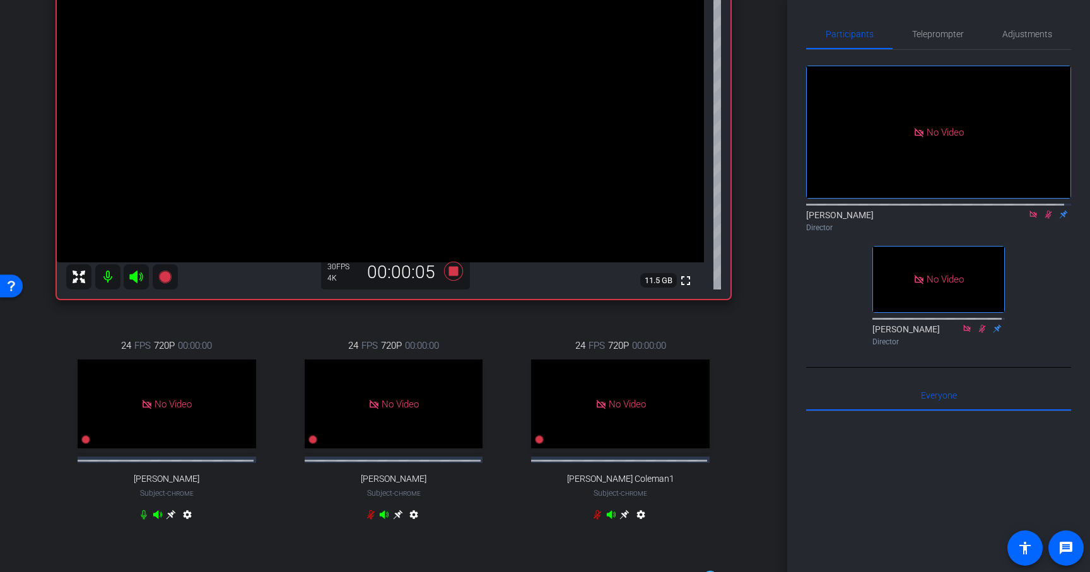
scroll to position [403, 0]
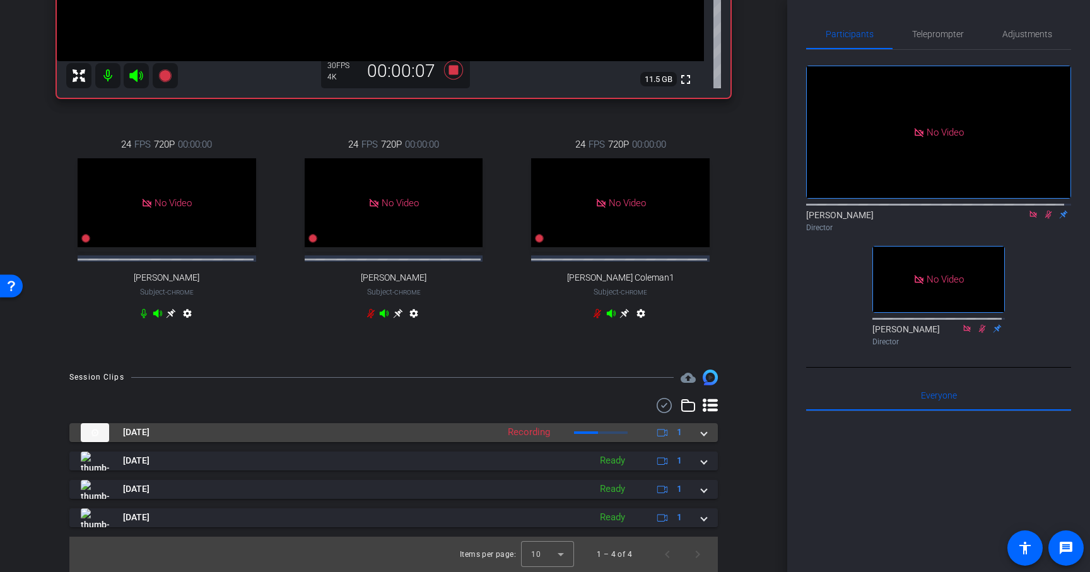
click at [702, 433] on span at bounding box center [704, 432] width 5 height 13
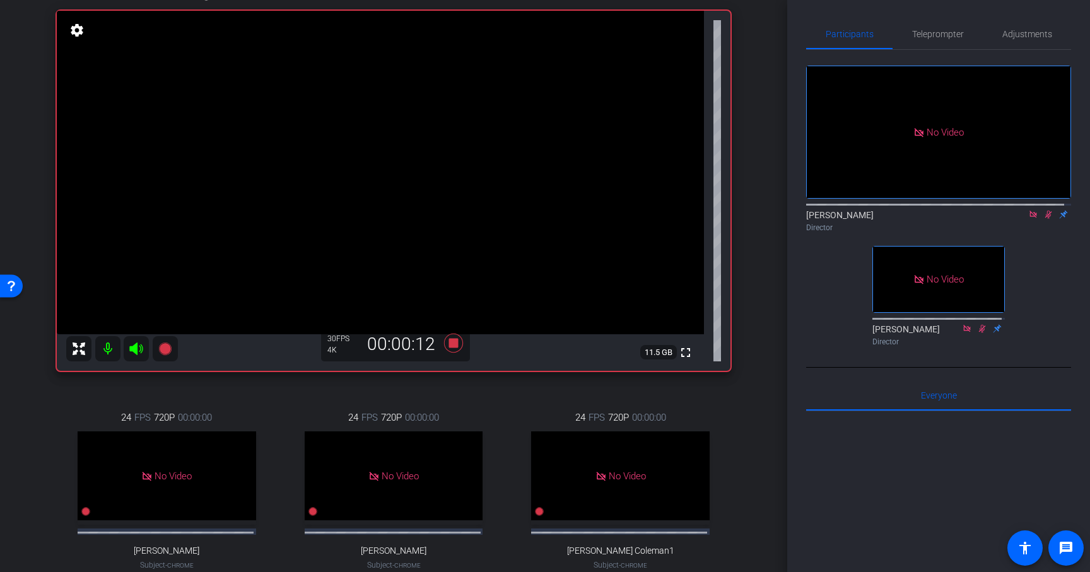
scroll to position [115, 0]
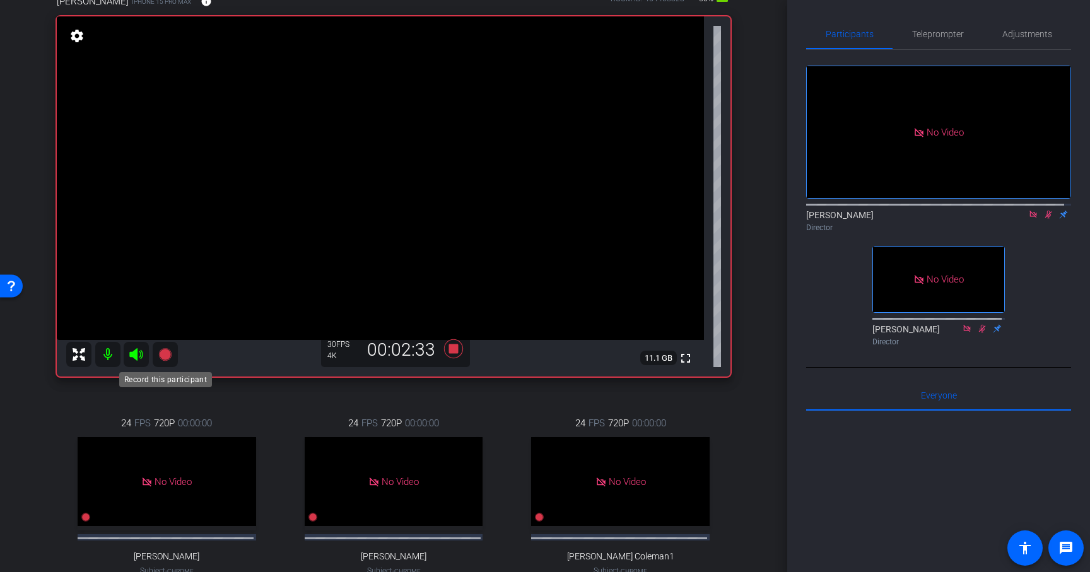
click at [165, 355] on icon at bounding box center [164, 354] width 13 height 13
drag, startPoint x: 451, startPoint y: 348, endPoint x: 460, endPoint y: 383, distance: 36.4
click at [451, 348] on icon at bounding box center [453, 348] width 19 height 19
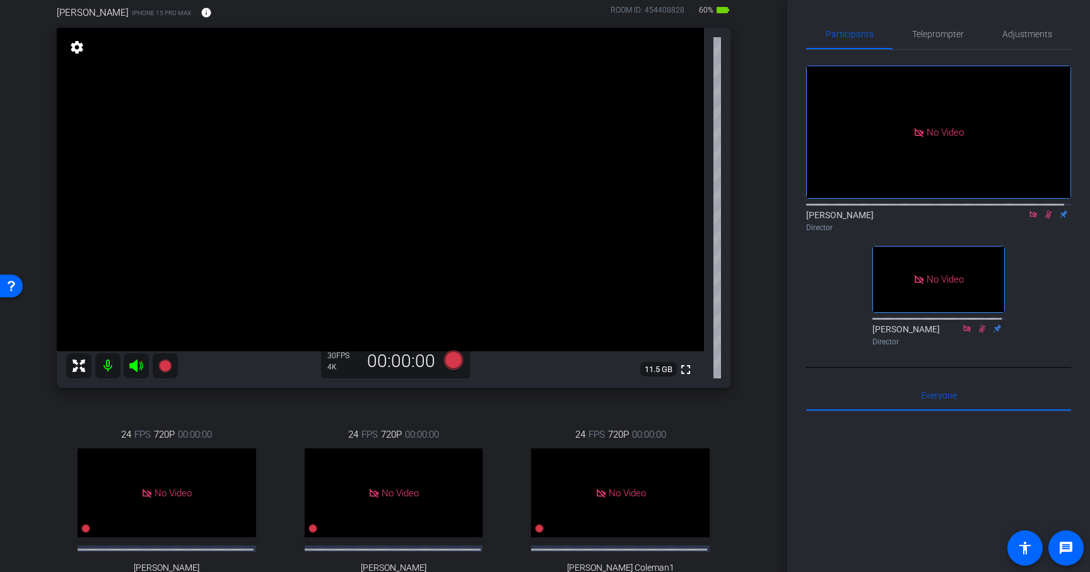
scroll to position [0, 0]
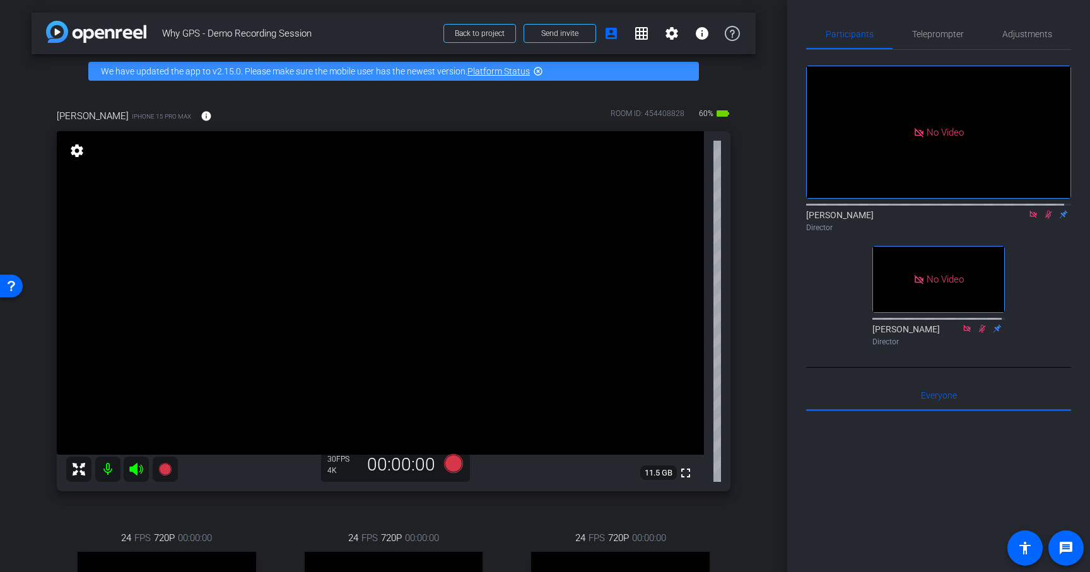
click at [1046, 211] on icon at bounding box center [1049, 215] width 7 height 8
click at [167, 467] on icon at bounding box center [164, 469] width 13 height 13
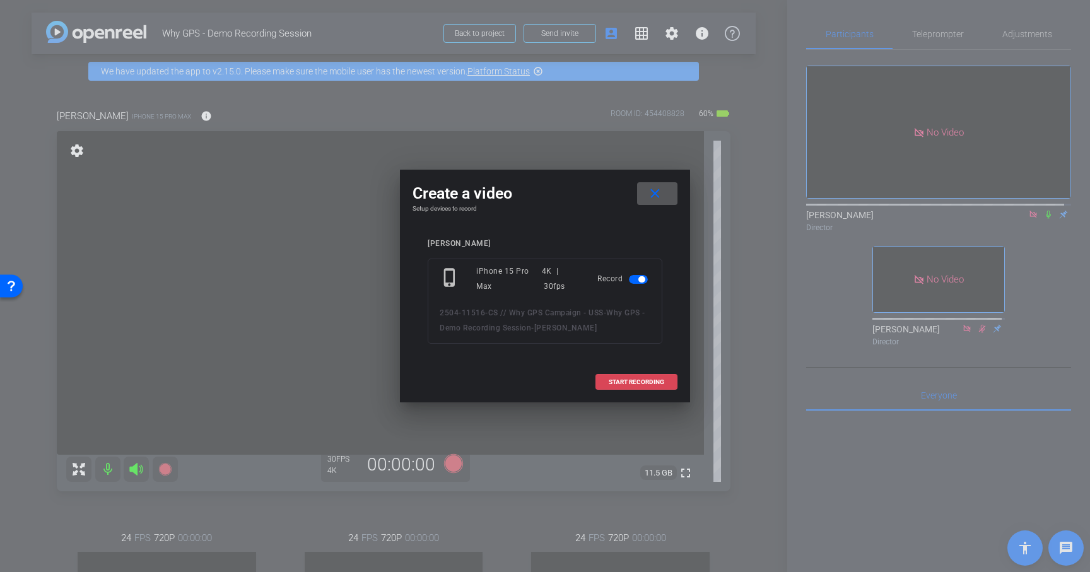
click at [640, 380] on span "START RECORDING" at bounding box center [637, 382] width 56 height 6
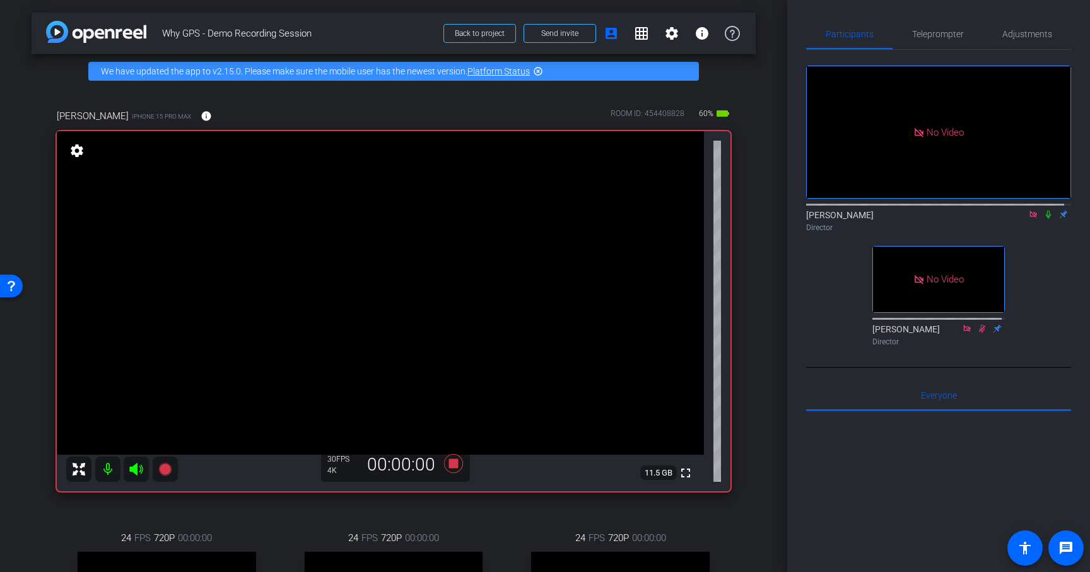
click at [1044, 210] on icon at bounding box center [1049, 214] width 10 height 9
click at [451, 466] on icon at bounding box center [453, 463] width 19 height 19
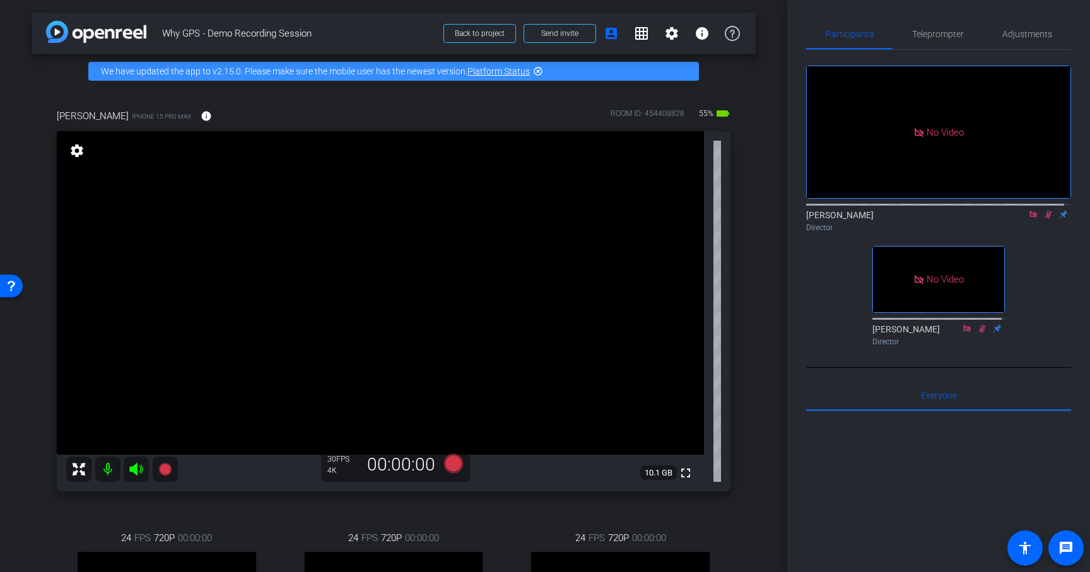
click at [1044, 210] on icon at bounding box center [1049, 214] width 10 height 9
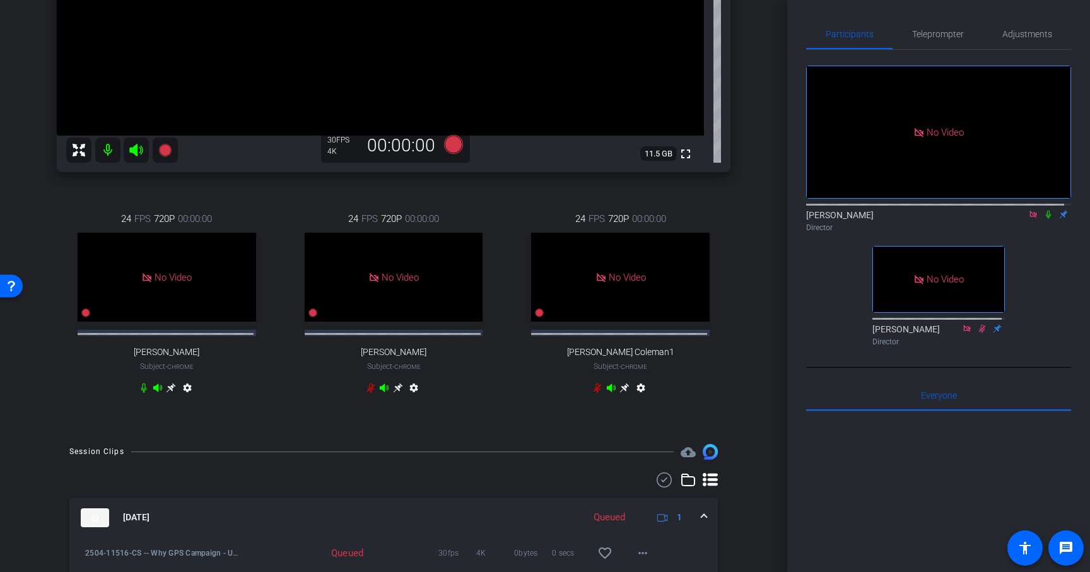
scroll to position [286, 0]
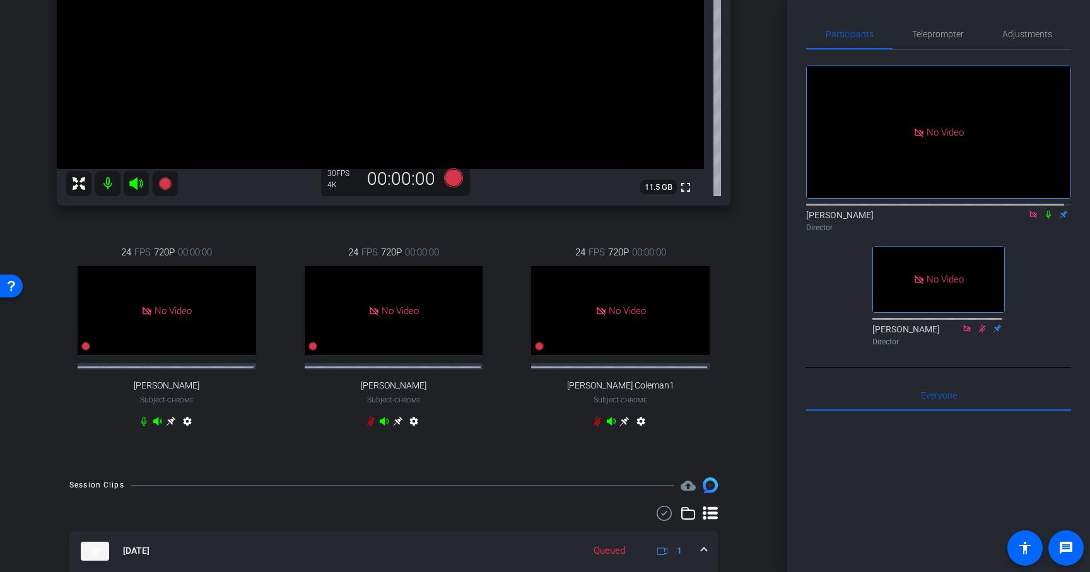
click at [149, 228] on div "24 FPS 720P 00:00:00 No Video Andrew Penziner Subject - Chrome settings" at bounding box center [167, 339] width 220 height 228
click at [163, 183] on icon at bounding box center [164, 183] width 13 height 13
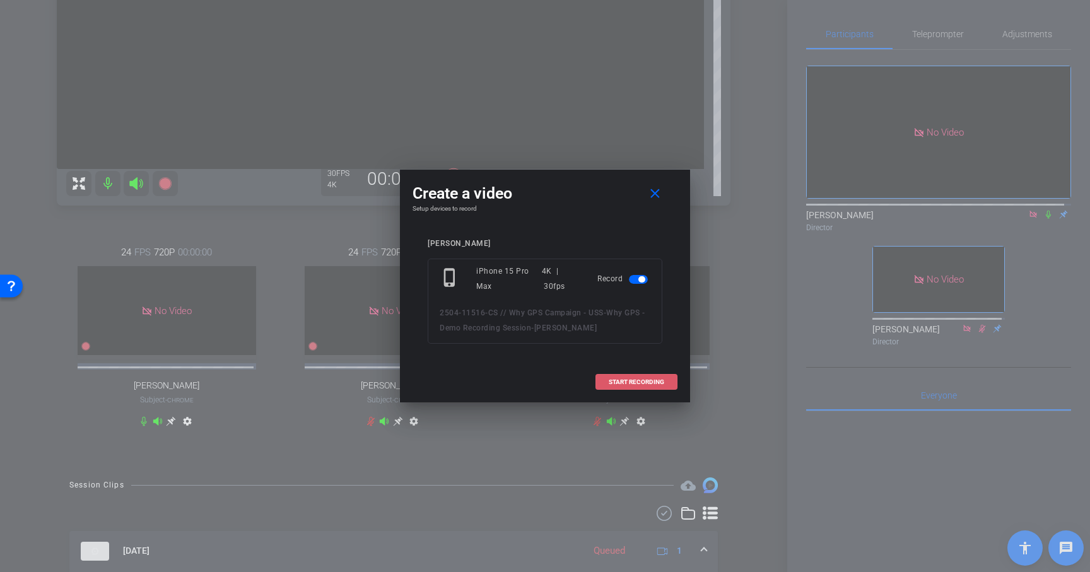
click at [628, 383] on span "START RECORDING" at bounding box center [637, 382] width 56 height 6
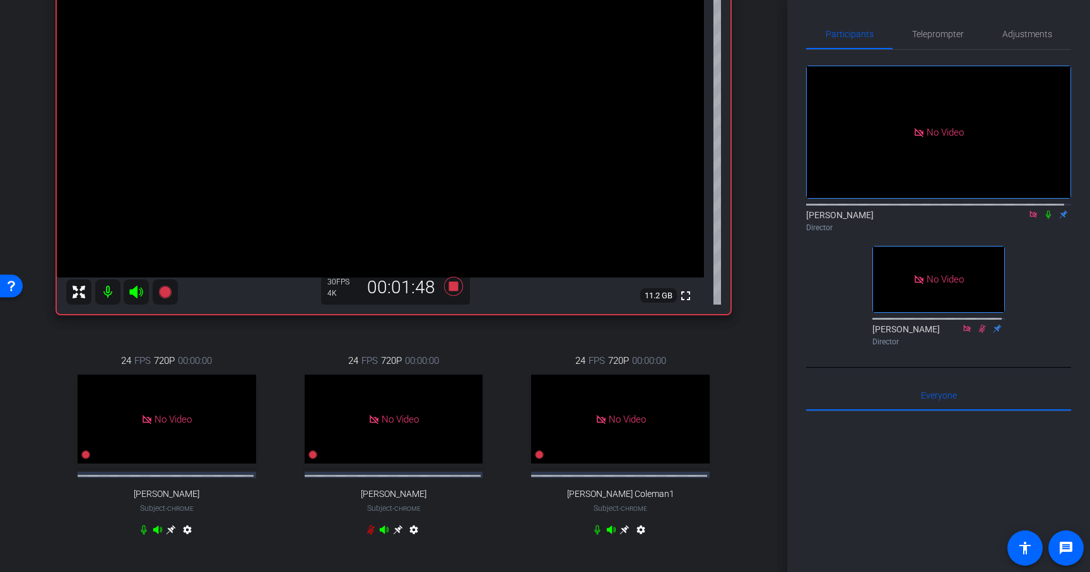
scroll to position [216, 0]
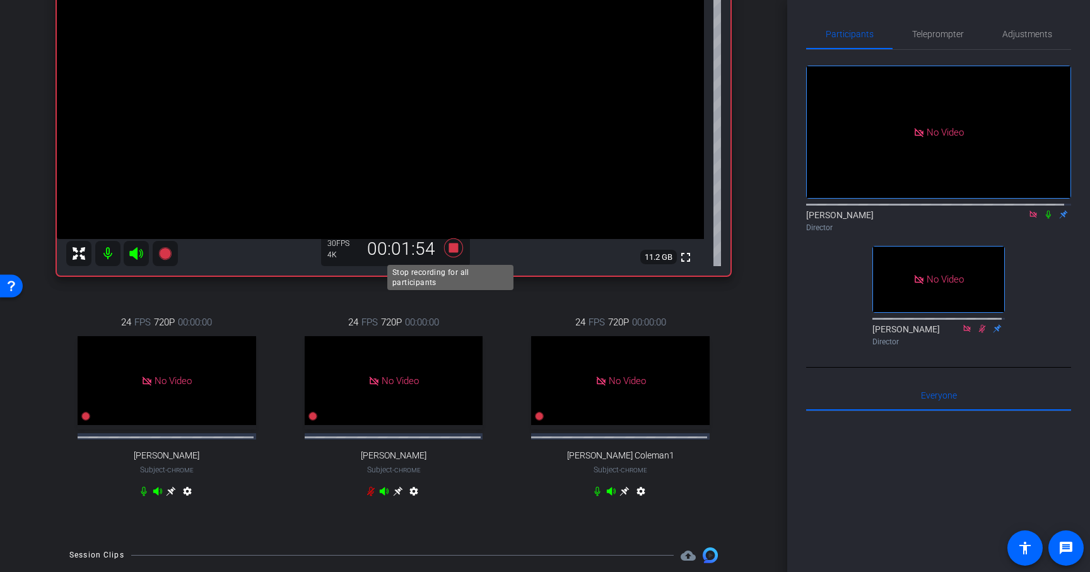
click at [449, 245] on icon at bounding box center [453, 248] width 19 height 19
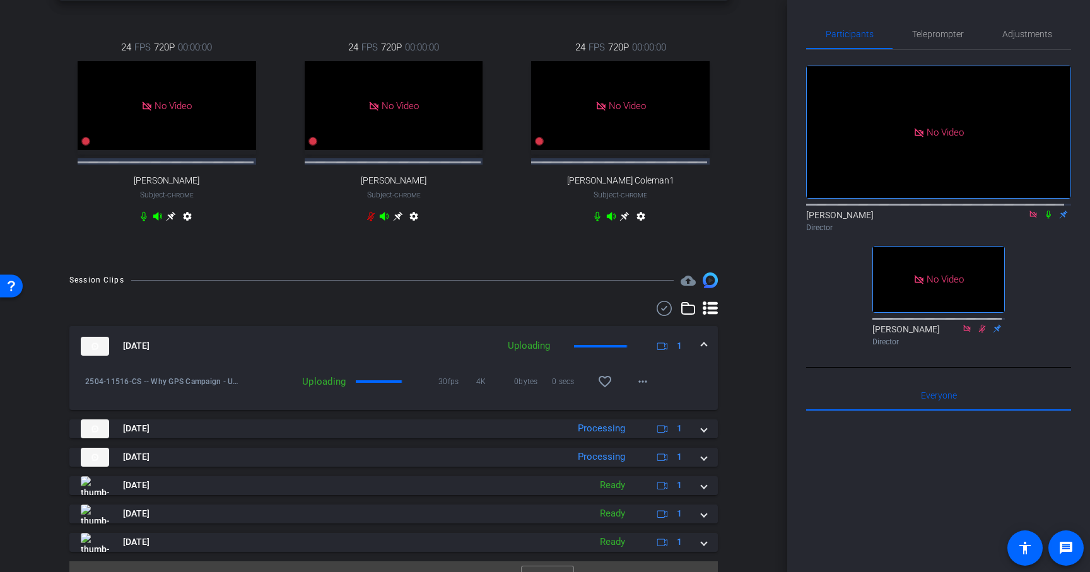
scroll to position [457, 0]
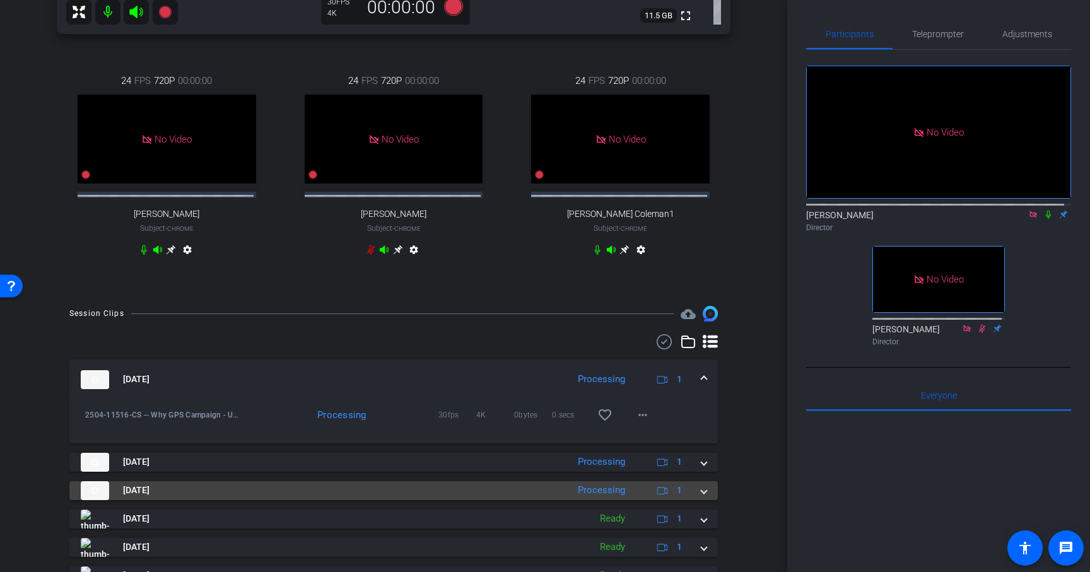
click at [702, 497] on span at bounding box center [704, 490] width 5 height 13
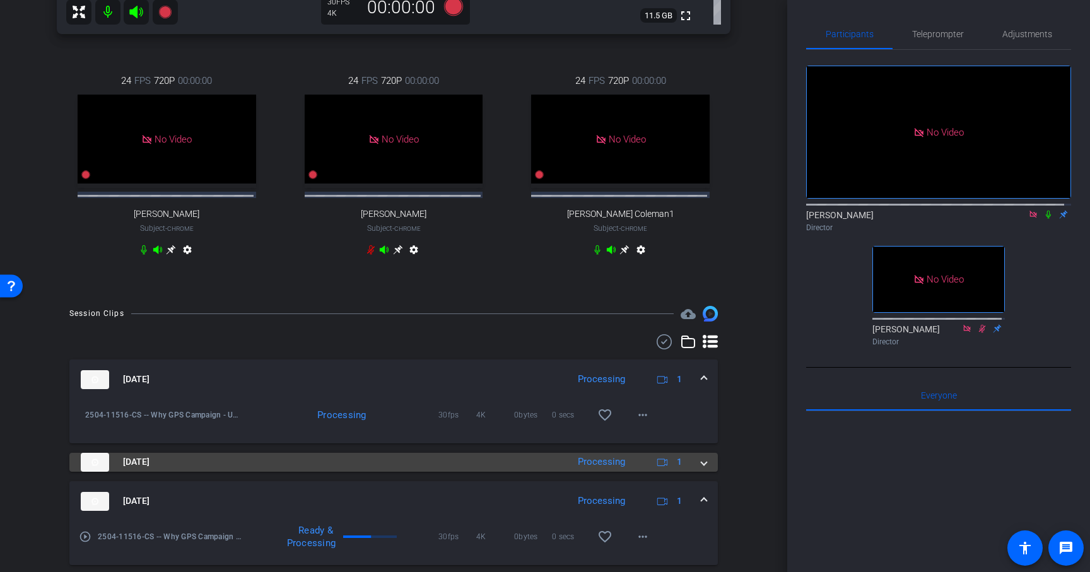
click at [694, 472] on div "Aug 19, 2025 Processing 1" at bounding box center [391, 462] width 621 height 19
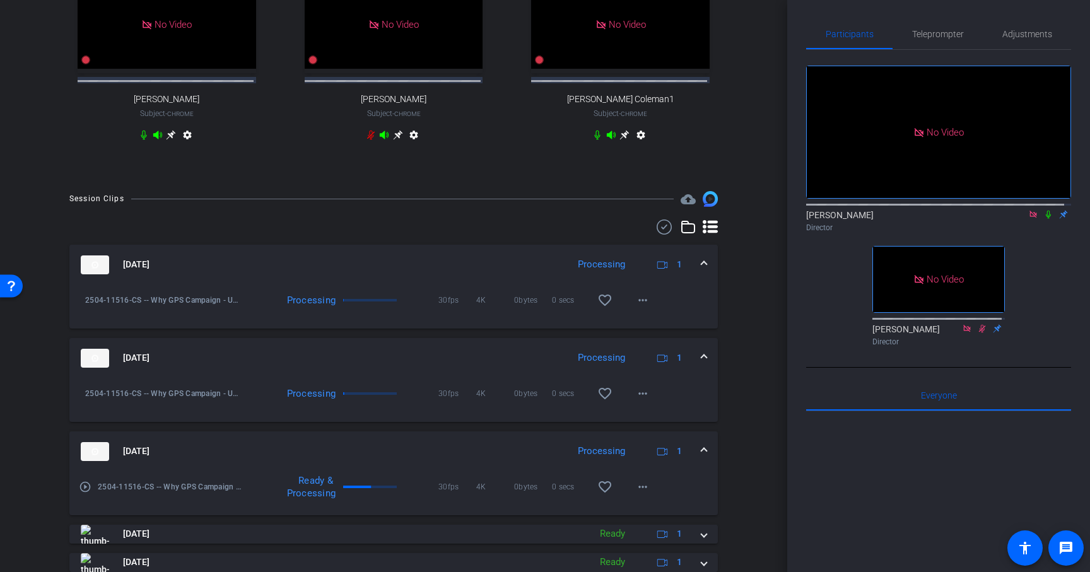
scroll to position [576, 0]
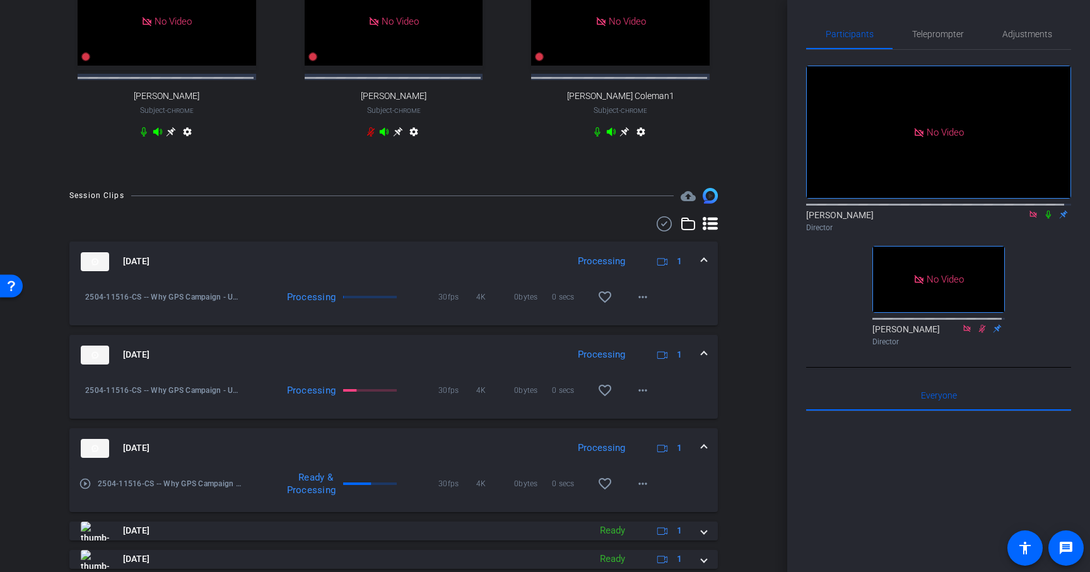
click at [702, 454] on span at bounding box center [704, 448] width 5 height 13
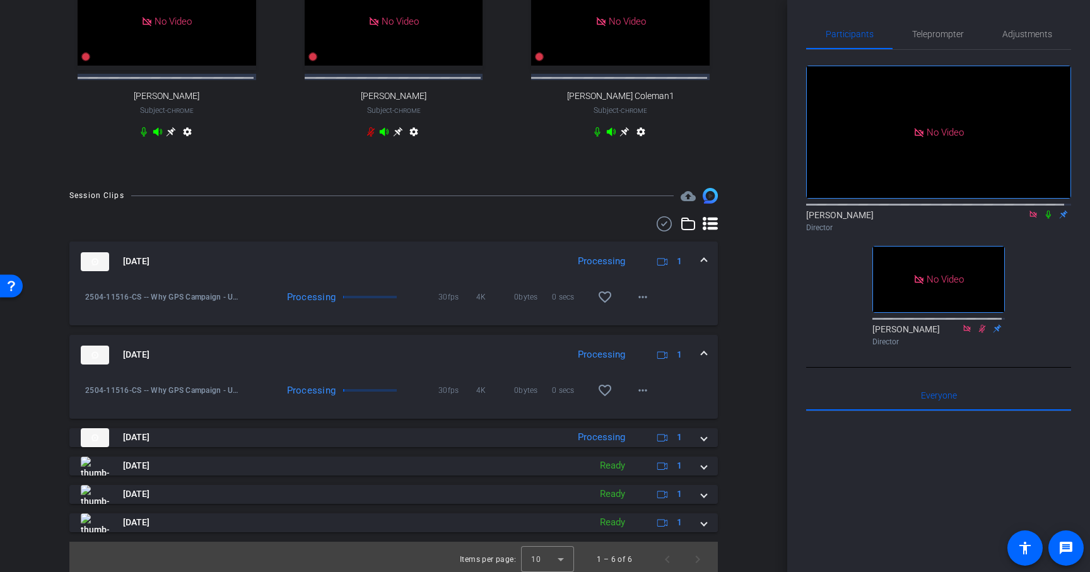
click at [702, 359] on span at bounding box center [704, 354] width 5 height 13
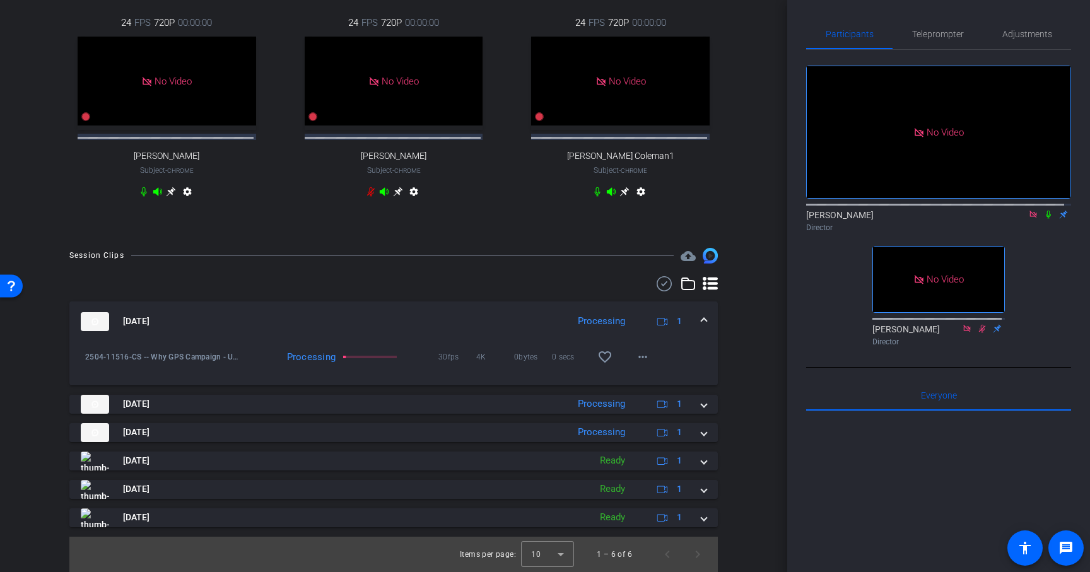
click at [702, 322] on span at bounding box center [704, 321] width 5 height 13
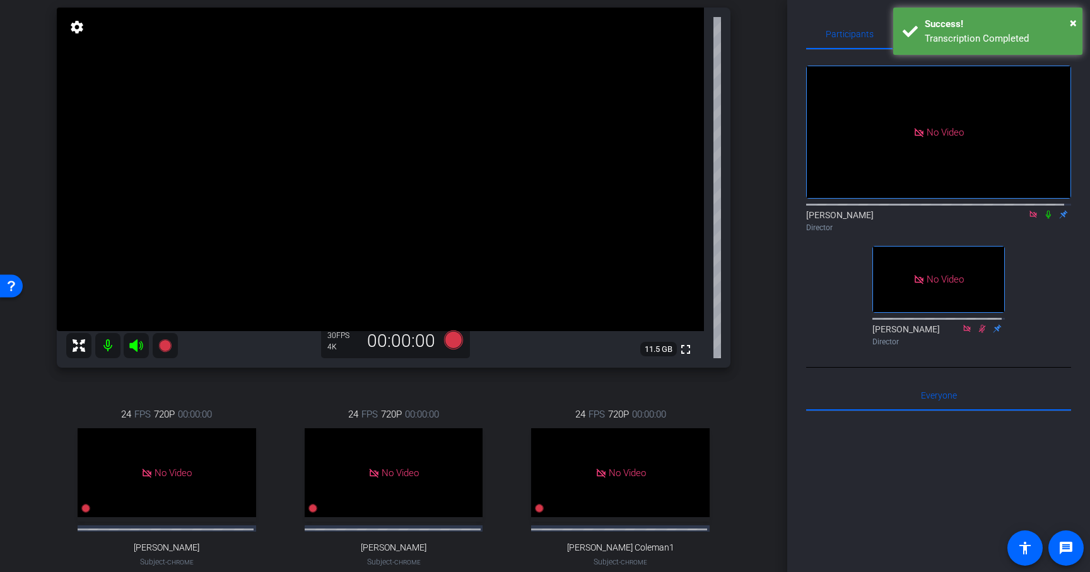
scroll to position [139, 0]
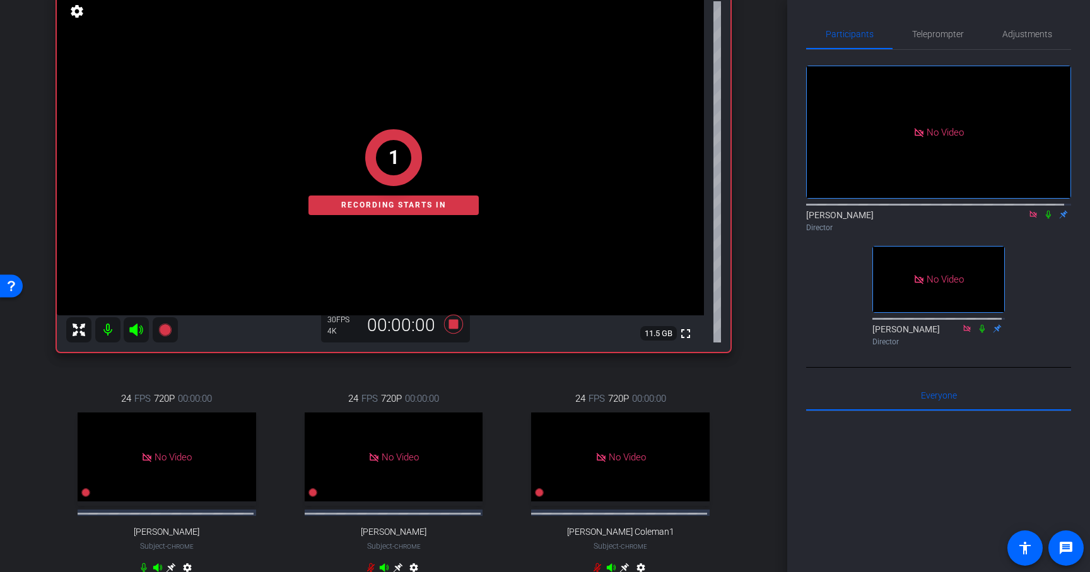
click at [1042, 209] on mat-icon at bounding box center [1048, 214] width 15 height 11
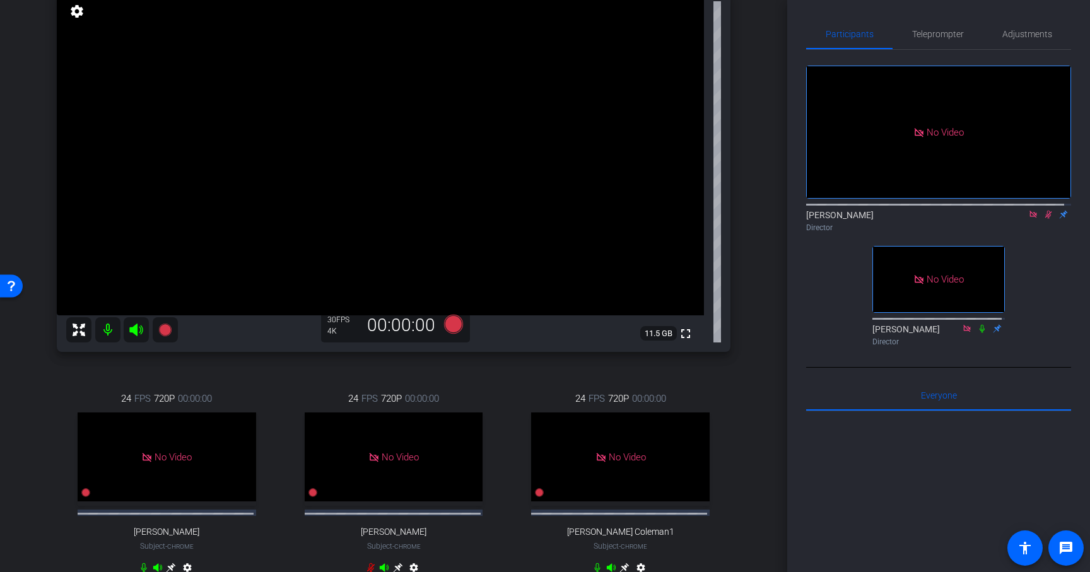
click at [1046, 211] on icon at bounding box center [1049, 215] width 7 height 8
click at [1046, 211] on icon at bounding box center [1048, 215] width 5 height 8
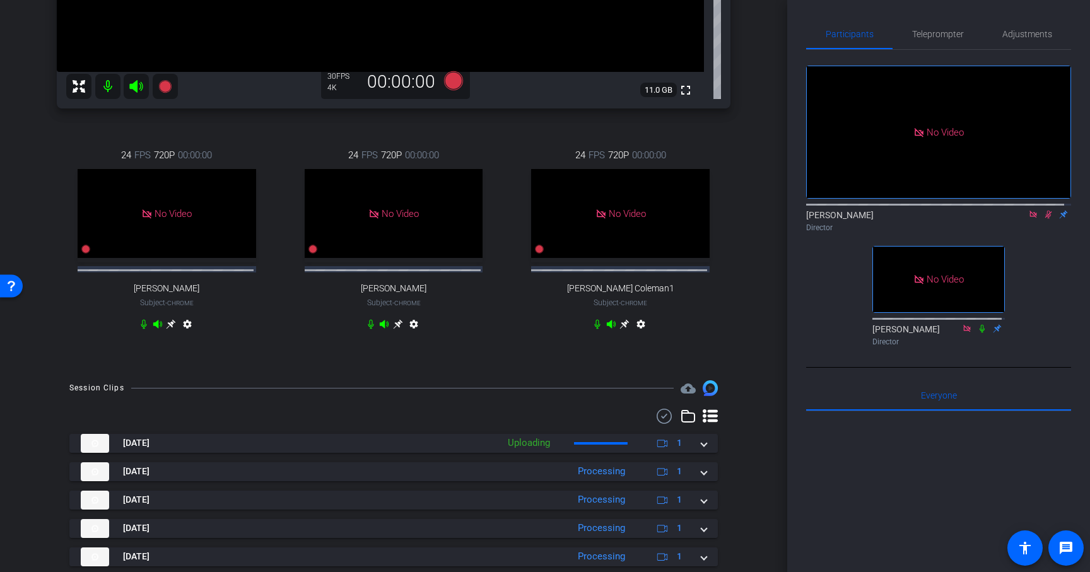
scroll to position [385, 0]
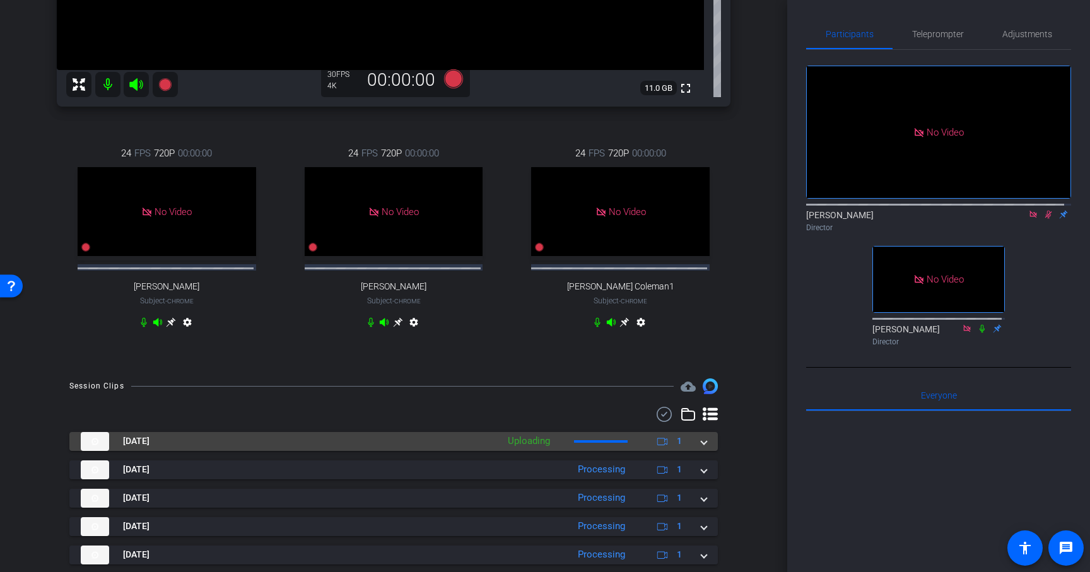
click at [702, 448] on span at bounding box center [704, 441] width 5 height 13
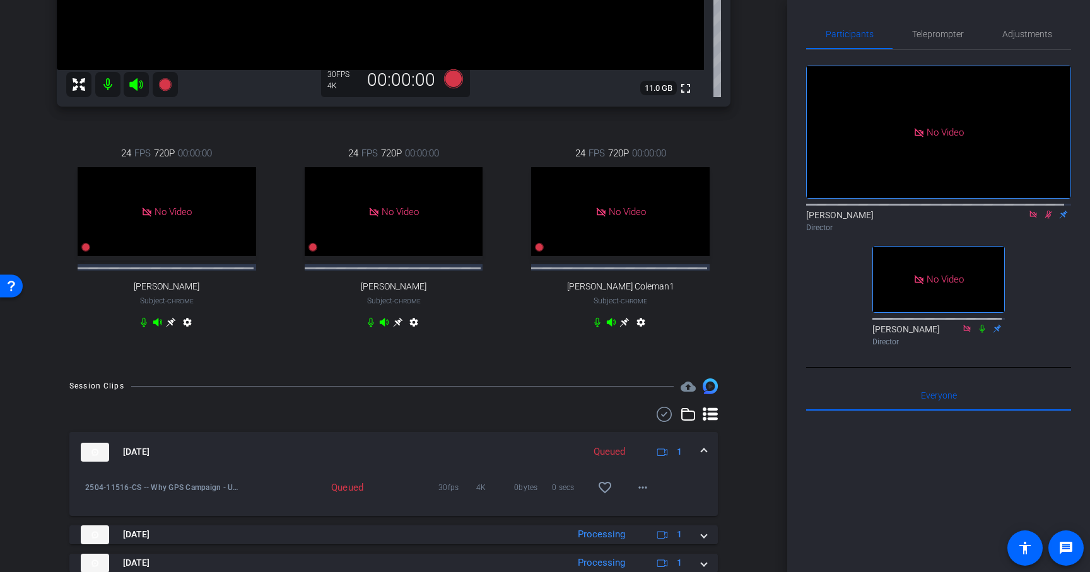
click at [702, 457] on span at bounding box center [704, 452] width 5 height 13
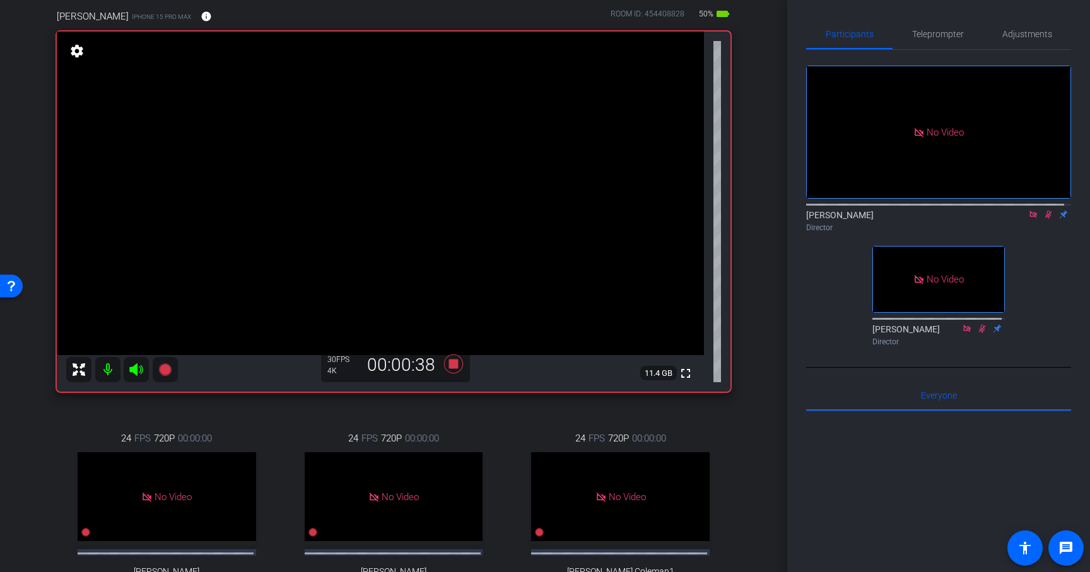
scroll to position [97, 0]
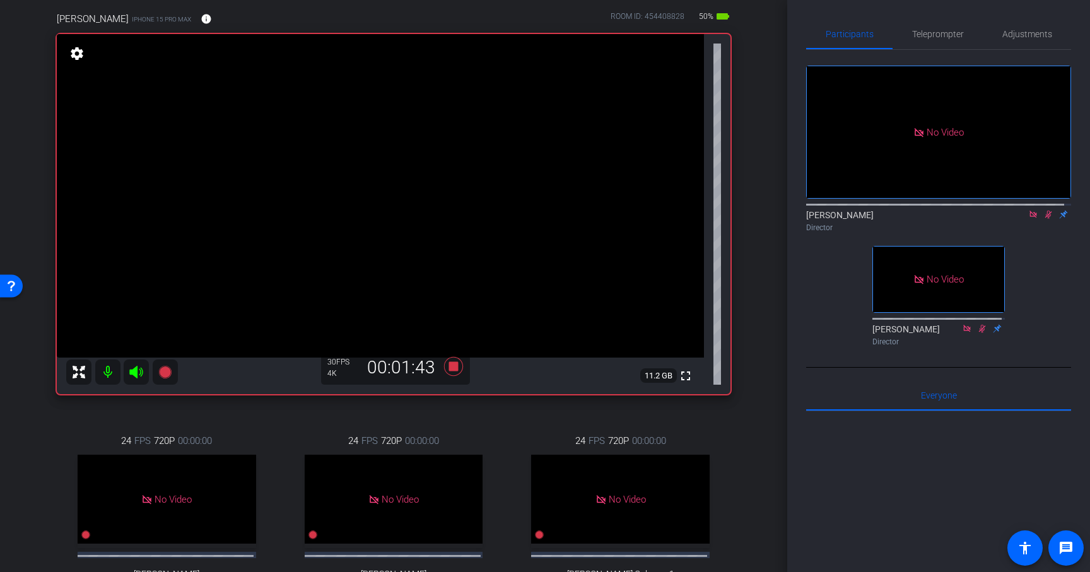
click at [1044, 210] on icon at bounding box center [1049, 214] width 10 height 9
click at [1046, 211] on icon at bounding box center [1048, 215] width 5 height 8
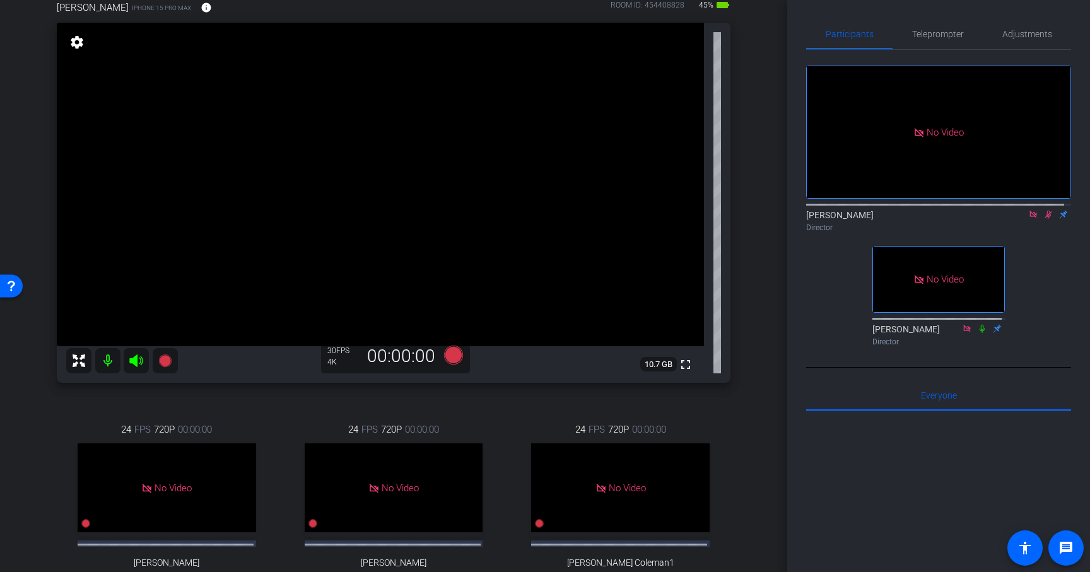
scroll to position [562, 0]
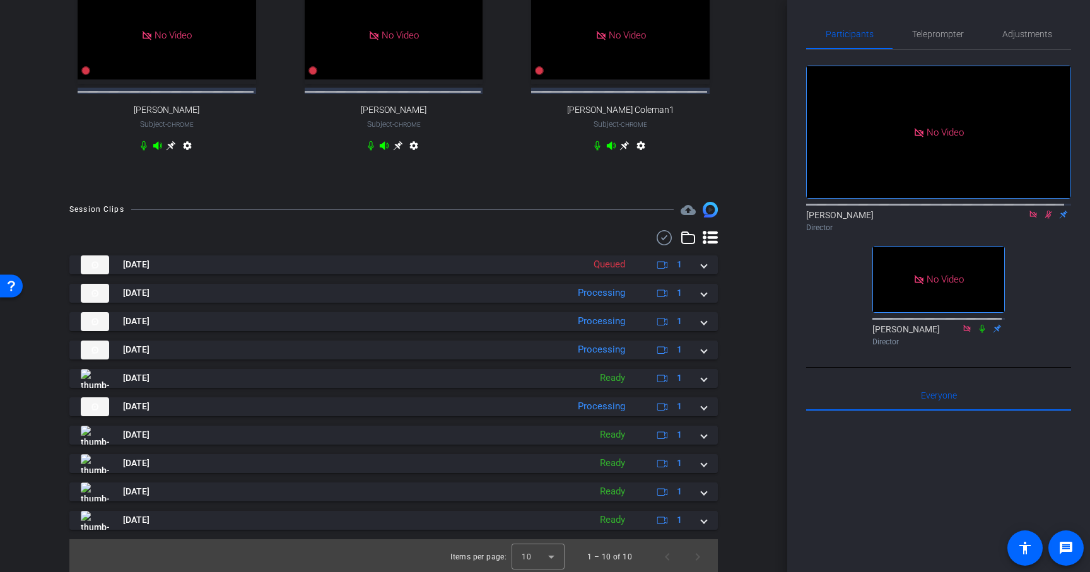
click at [1046, 211] on icon at bounding box center [1049, 215] width 7 height 8
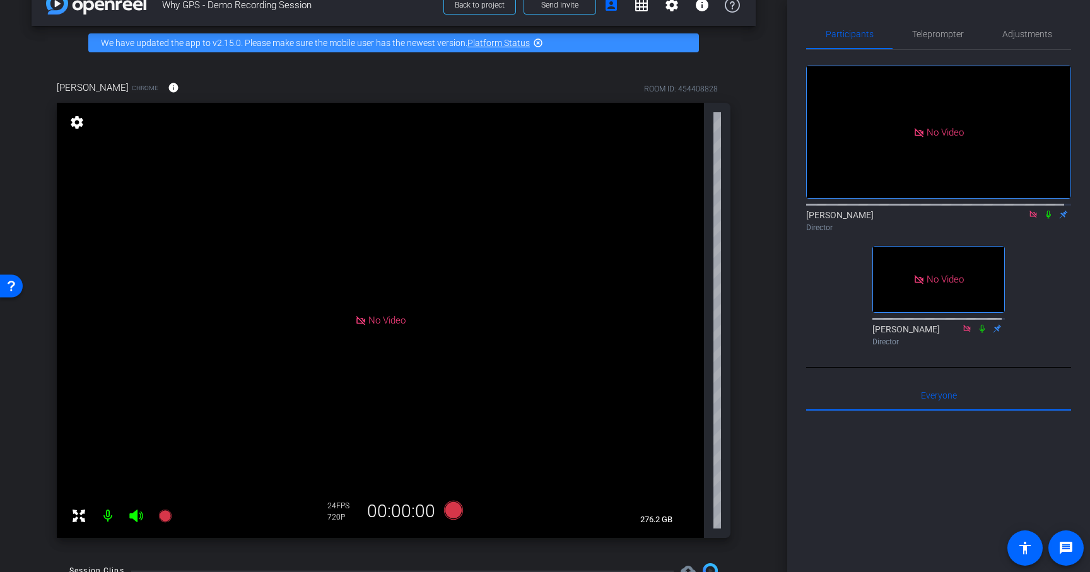
scroll to position [144, 0]
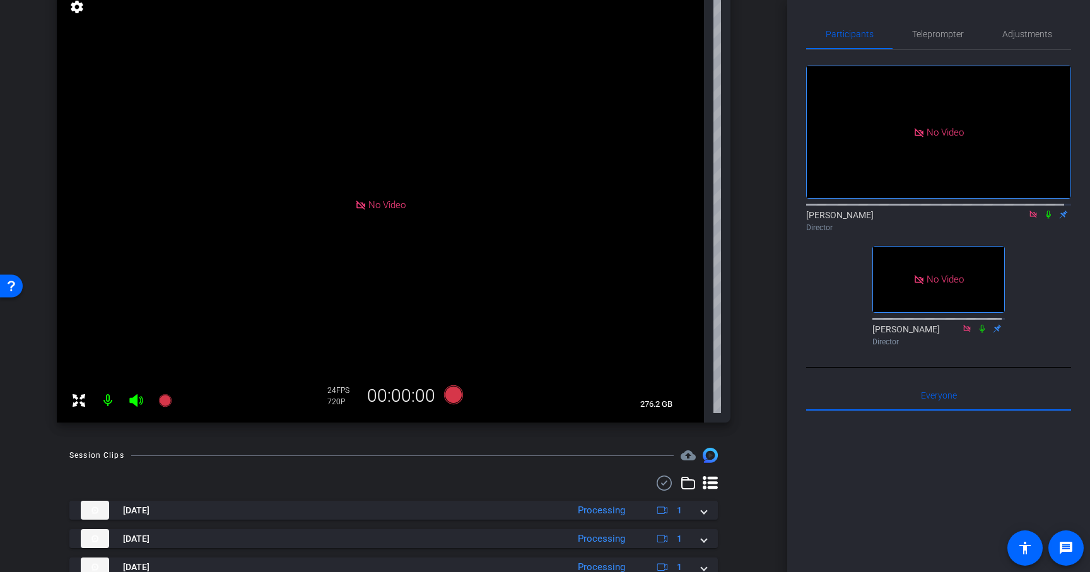
click at [1030, 211] on icon at bounding box center [1033, 214] width 7 height 7
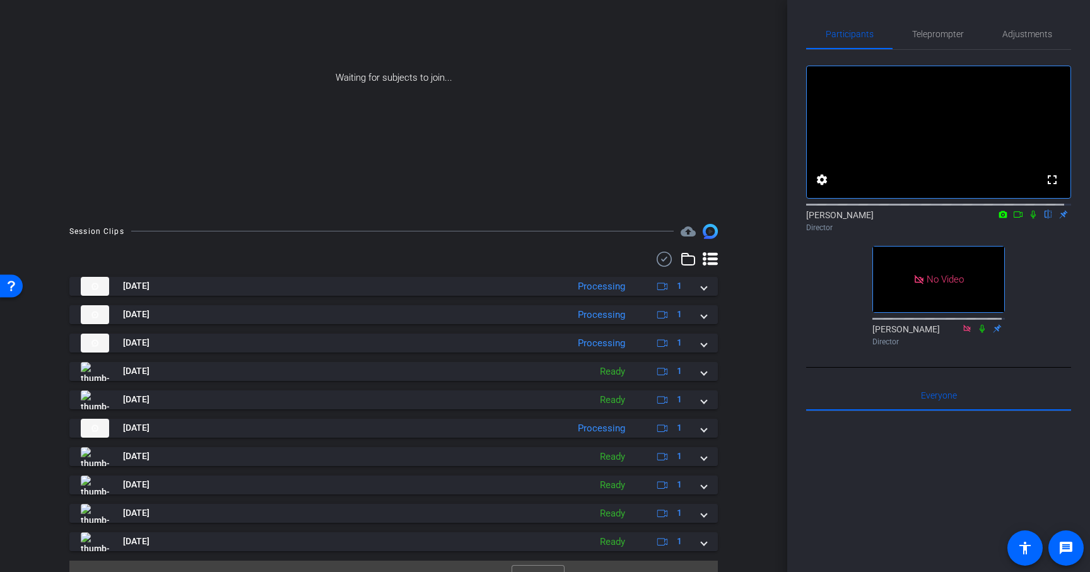
scroll to position [0, 0]
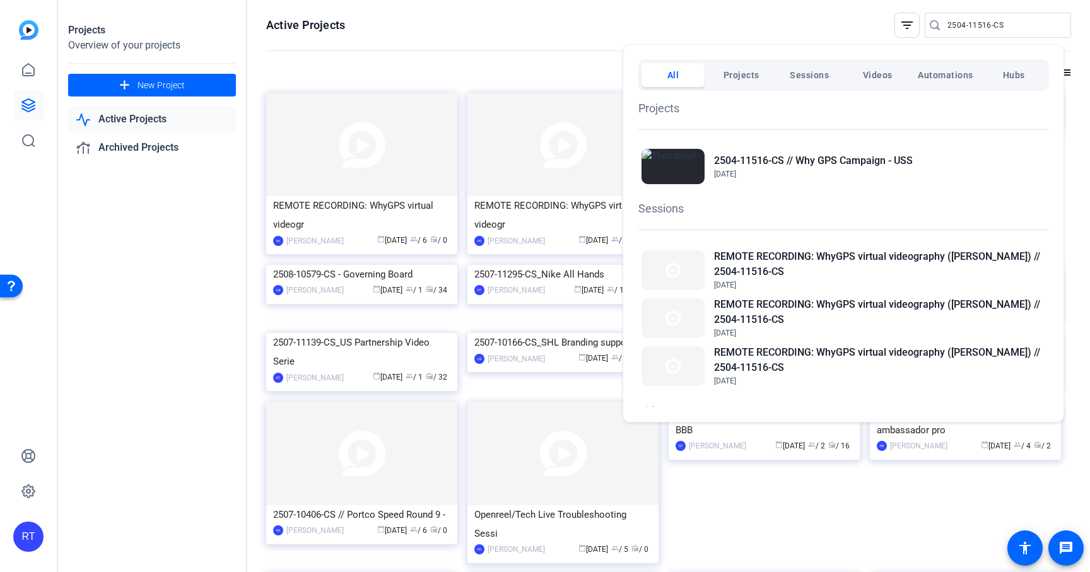
click at [249, 253] on div at bounding box center [545, 286] width 1090 height 572
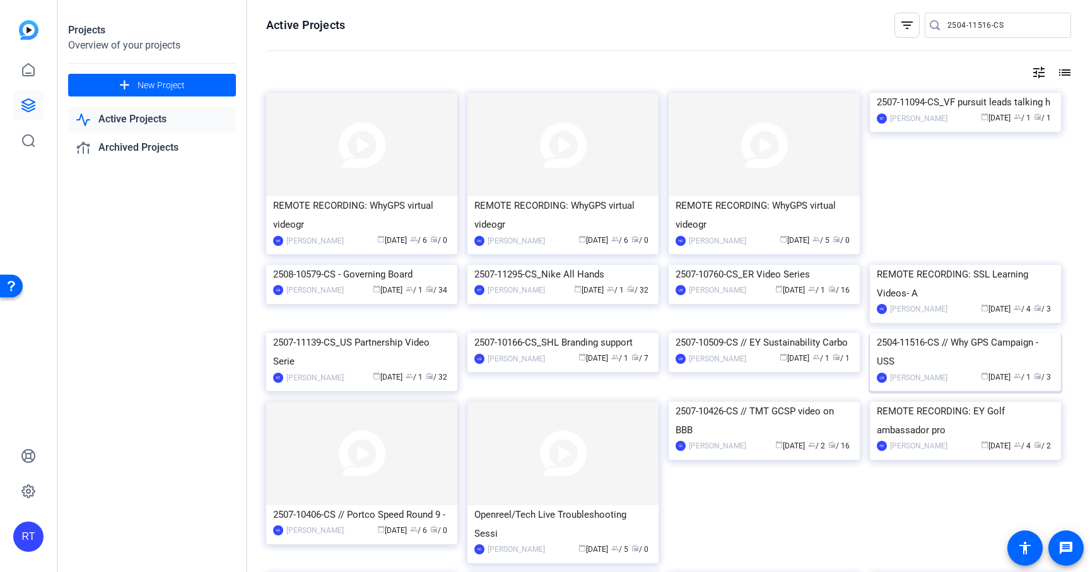
click at [958, 371] on div "2504-11516-CS // Why GPS Campaign - USS" at bounding box center [965, 352] width 177 height 38
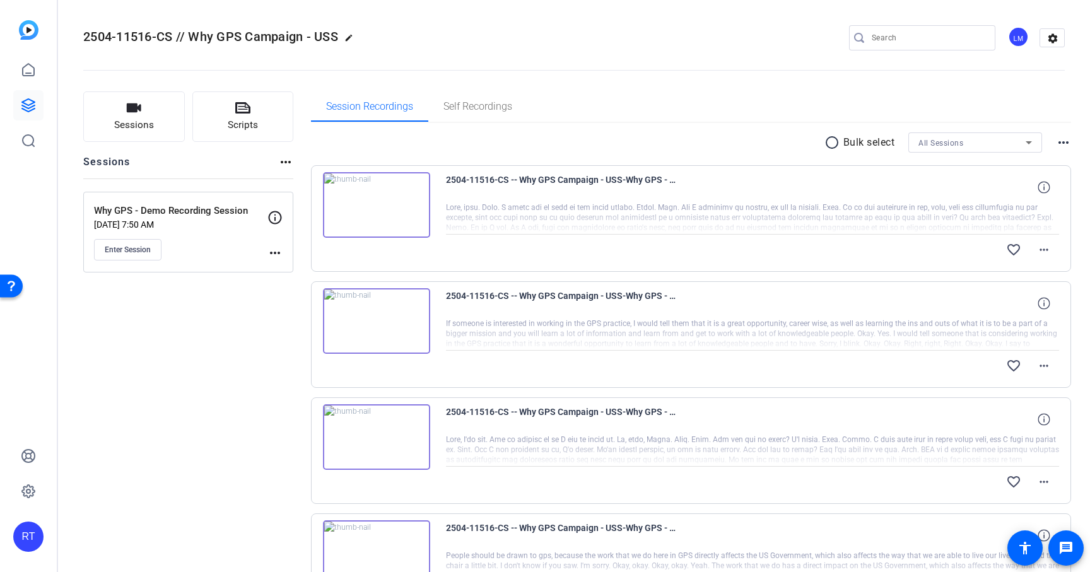
click at [351, 36] on mat-icon "edit" at bounding box center [352, 40] width 15 height 15
drag, startPoint x: 175, startPoint y: 38, endPoint x: 112, endPoint y: 37, distance: 63.1
click at [112, 37] on input "2504-11516-CS // Why GPS Campaign - USS" at bounding box center [134, 37] width 83 height 15
click at [100, 37] on input "2504-11516-CS // Why GPS Campaign - USS" at bounding box center [134, 37] width 83 height 15
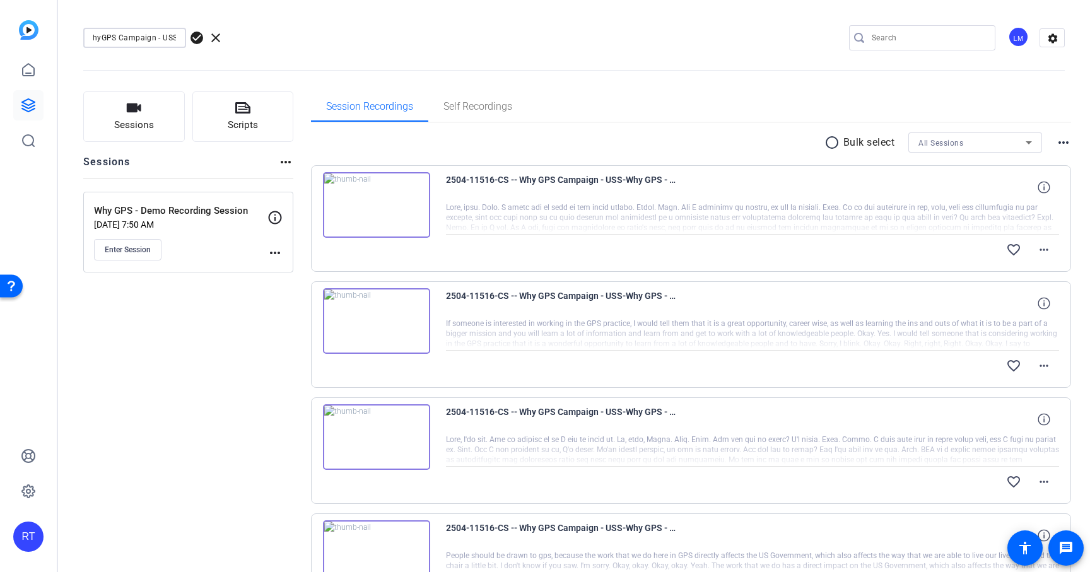
scroll to position [0, 73]
type input "2504-11516-CS // WhyGPS Campaign - USS"
drag, startPoint x: 217, startPoint y: 39, endPoint x: 194, endPoint y: 66, distance: 34.9
click at [196, 69] on div "2504-11516-CS // WhyGPS Campaign - USS check_circle clear LM settings" at bounding box center [574, 38] width 982 height 95
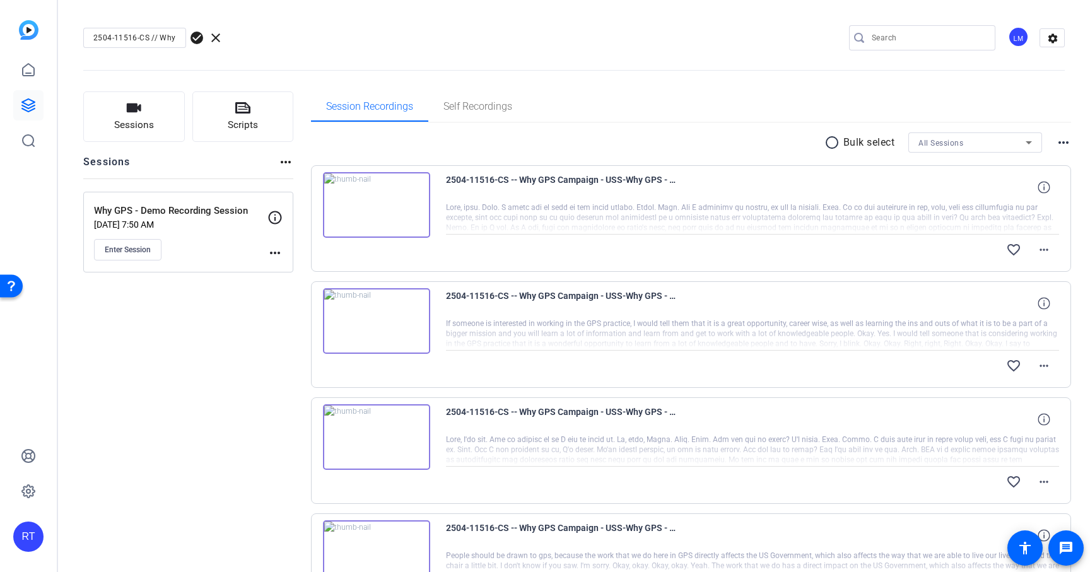
click at [196, 42] on span "check_circle" at bounding box center [196, 37] width 15 height 15
click at [931, 40] on input "Search" at bounding box center [929, 37] width 114 height 15
type input "whygps"
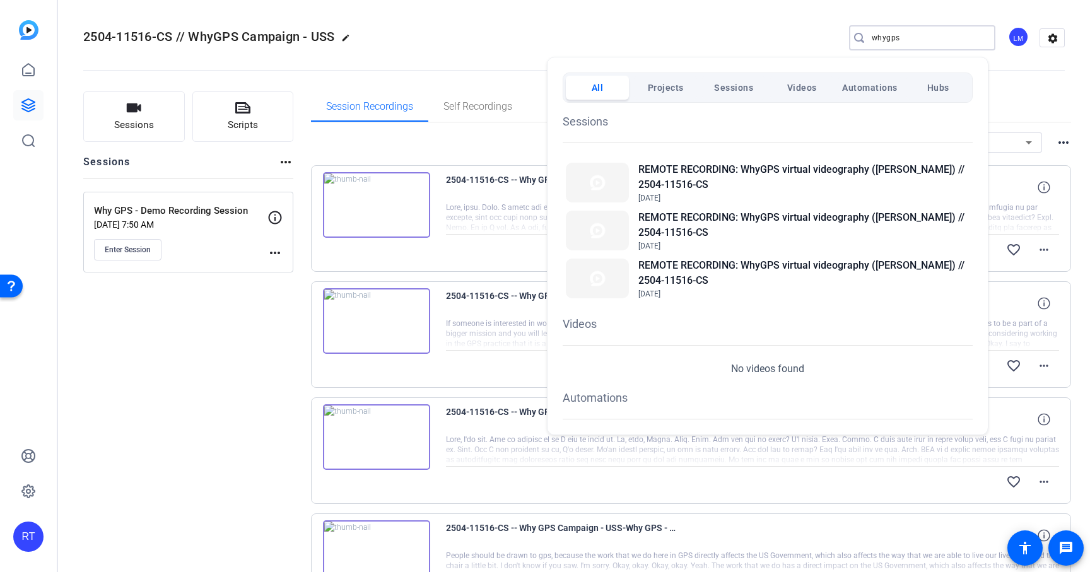
scroll to position [247, 0]
